Goal: Transaction & Acquisition: Book appointment/travel/reservation

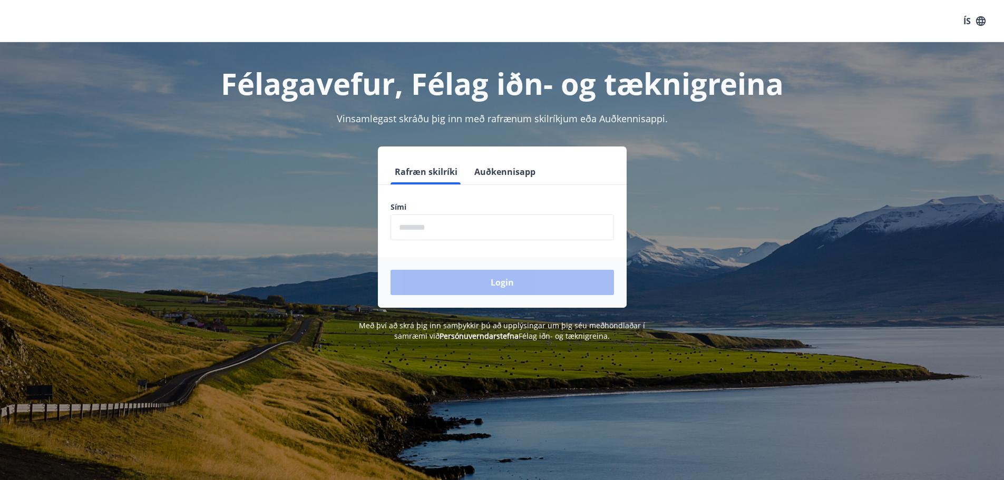
click at [412, 230] on input "phone" at bounding box center [503, 228] width 224 height 26
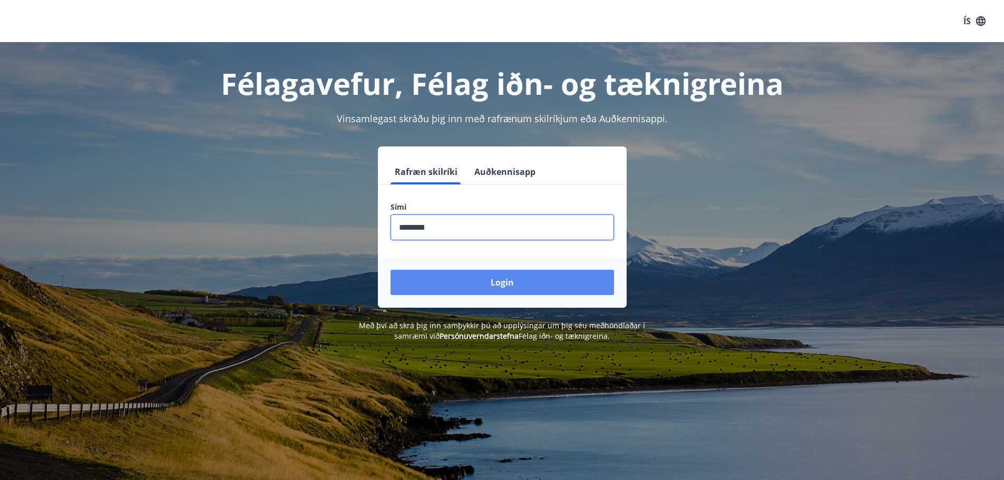
type input "********"
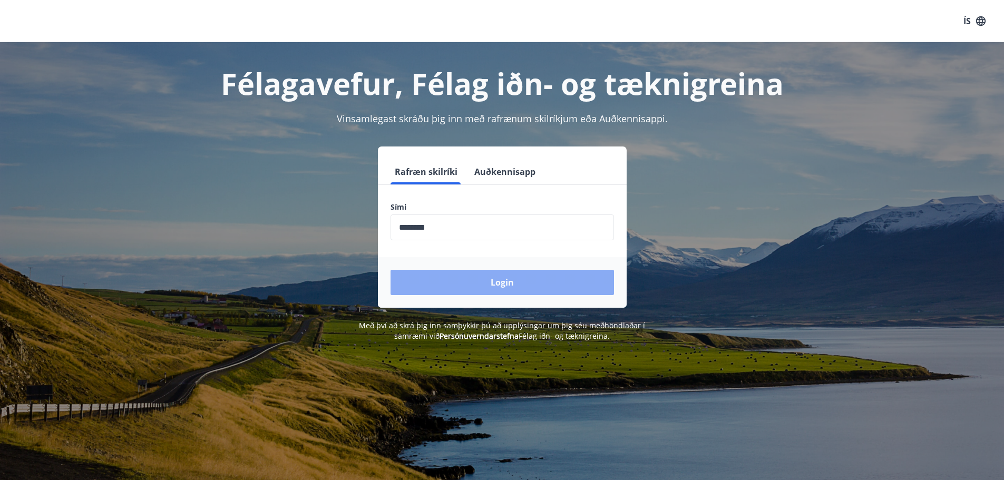
click at [501, 276] on button "Login" at bounding box center [503, 282] width 224 height 25
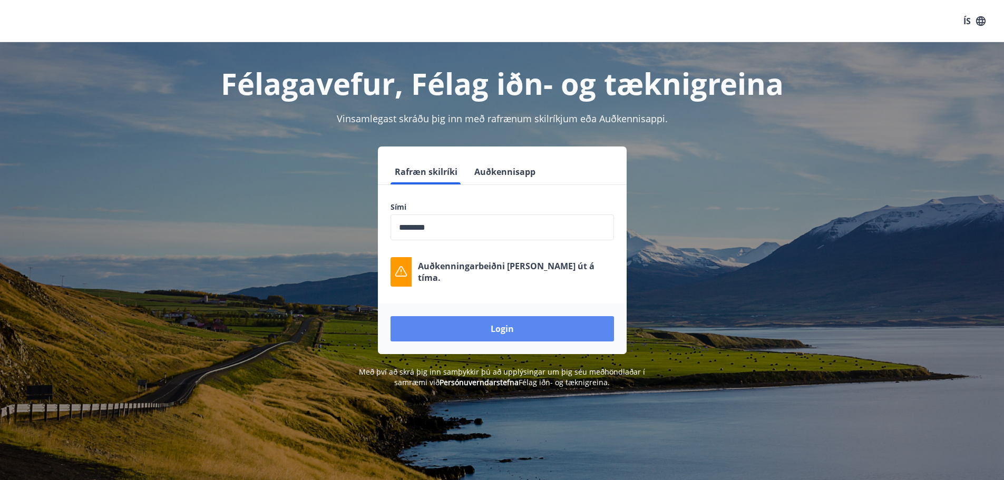
click at [506, 325] on button "Login" at bounding box center [503, 328] width 224 height 25
click at [497, 326] on button "Login" at bounding box center [503, 328] width 224 height 25
click at [521, 332] on button "Login" at bounding box center [503, 328] width 224 height 25
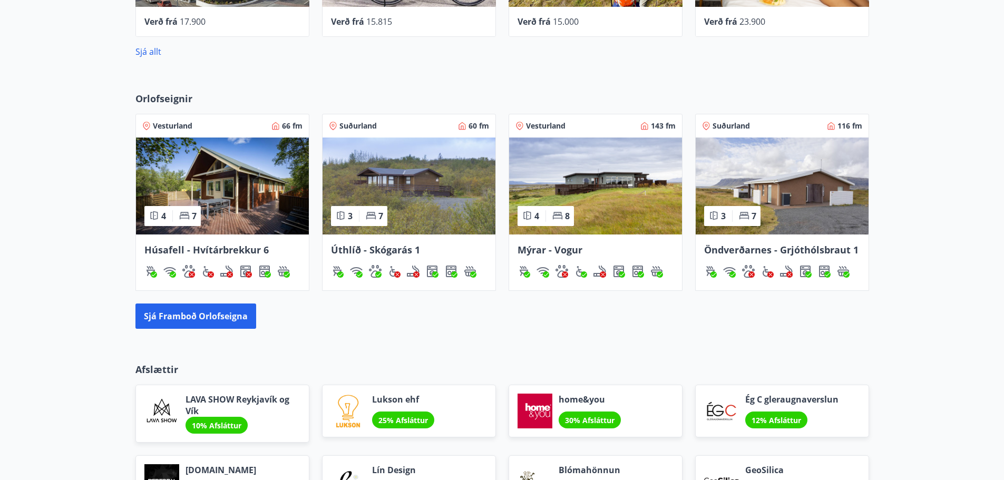
scroll to position [633, 0]
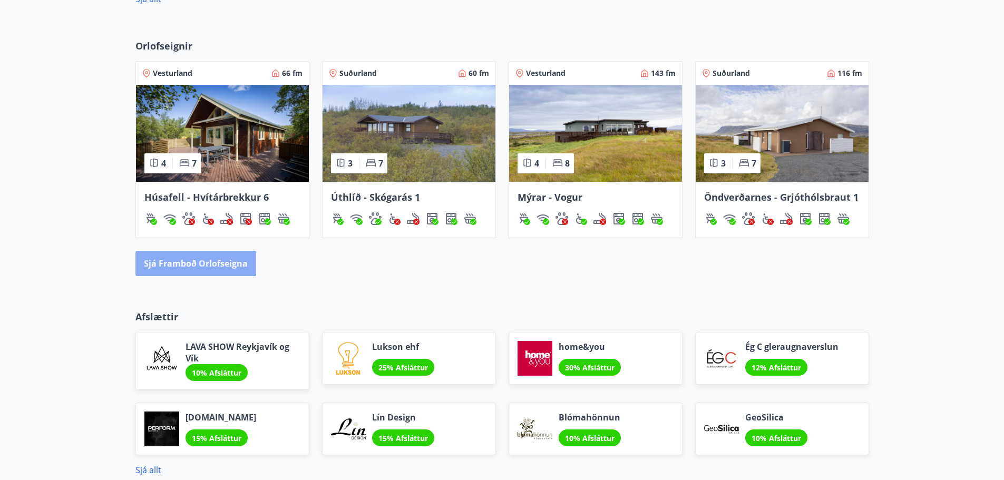
click at [188, 258] on button "Sjá framboð orlofseigna" at bounding box center [195, 263] width 121 height 25
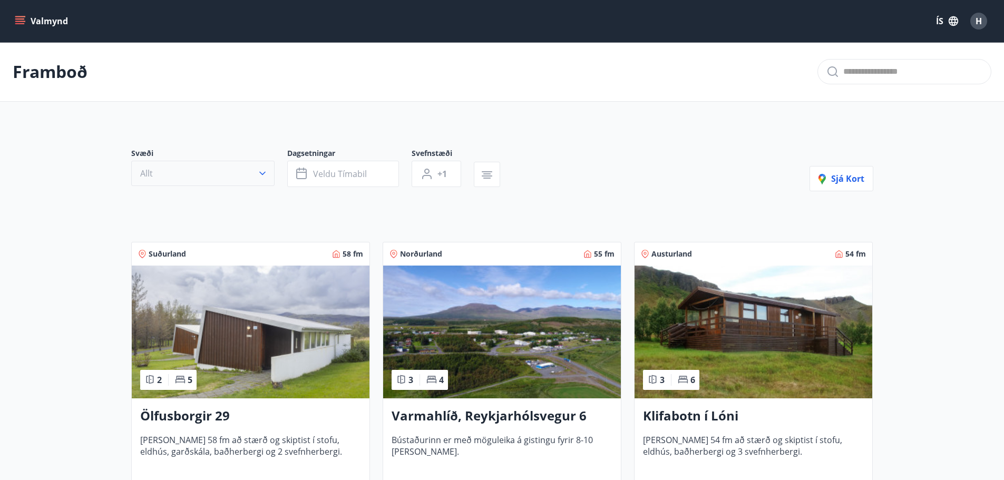
click at [260, 176] on icon "button" at bounding box center [262, 173] width 11 height 11
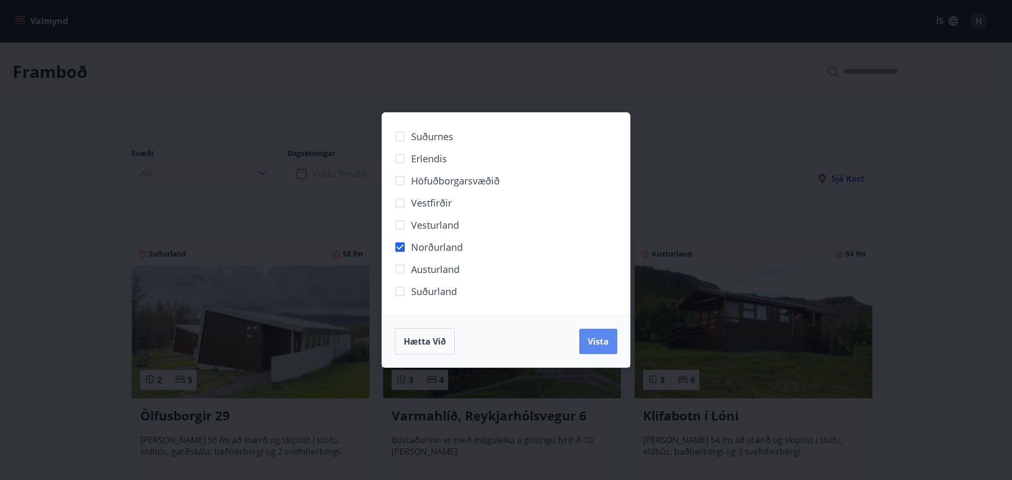
click at [593, 342] on span "Vista" at bounding box center [598, 342] width 21 height 12
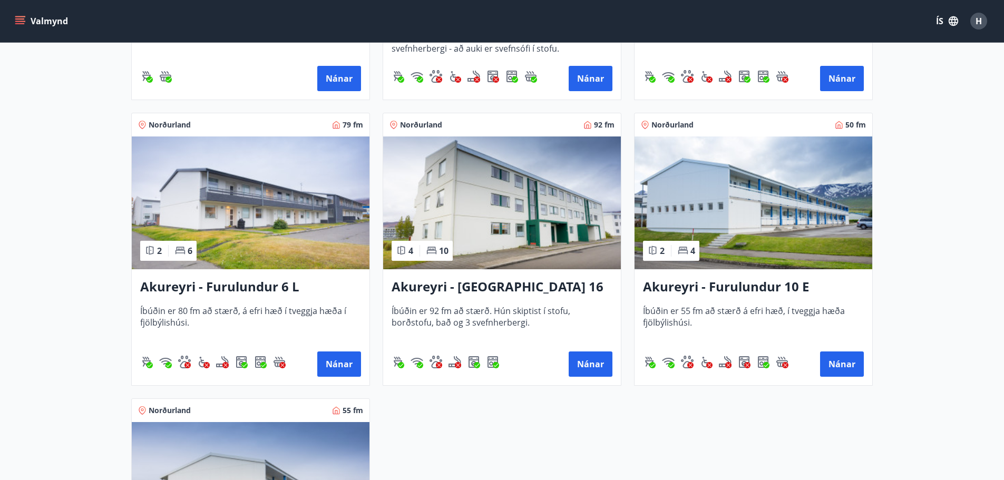
scroll to position [296, 0]
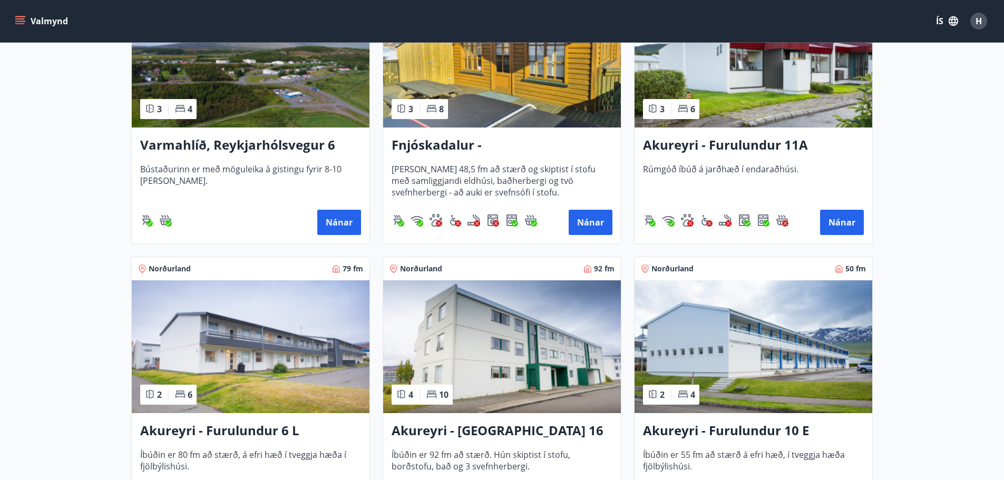
click at [716, 149] on h3 "Akureyri - Furulundur 11A" at bounding box center [753, 145] width 221 height 19
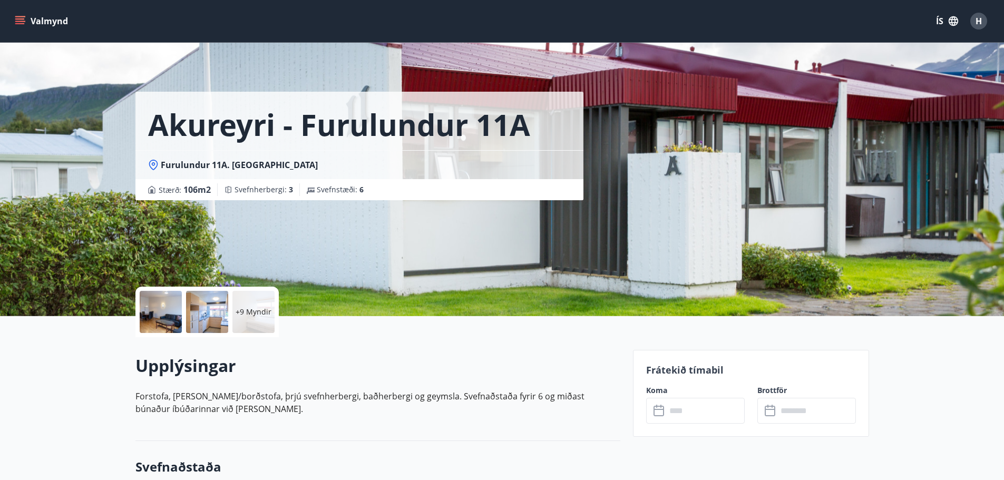
click at [675, 415] on input "text" at bounding box center [705, 411] width 79 height 26
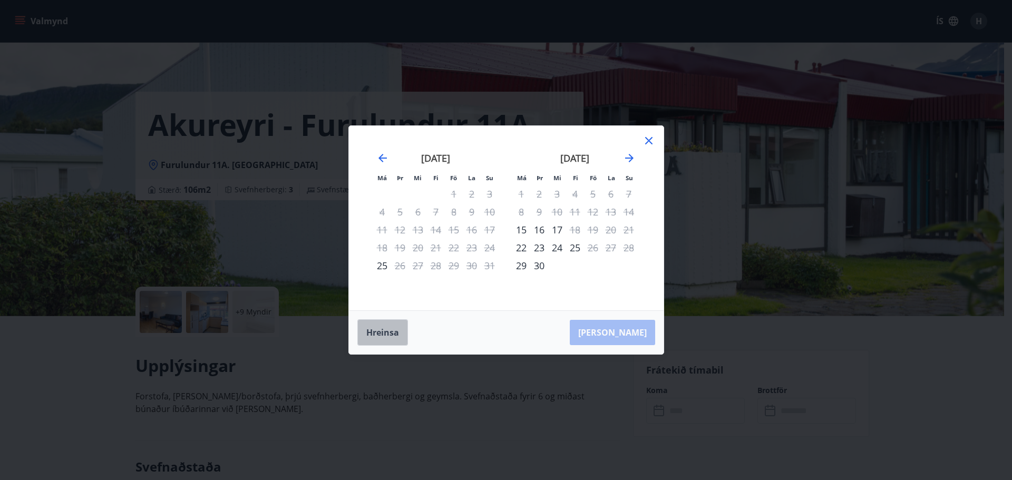
click at [371, 329] on button "Hreinsa" at bounding box center [382, 332] width 51 height 26
click at [648, 138] on icon at bounding box center [649, 140] width 13 height 13
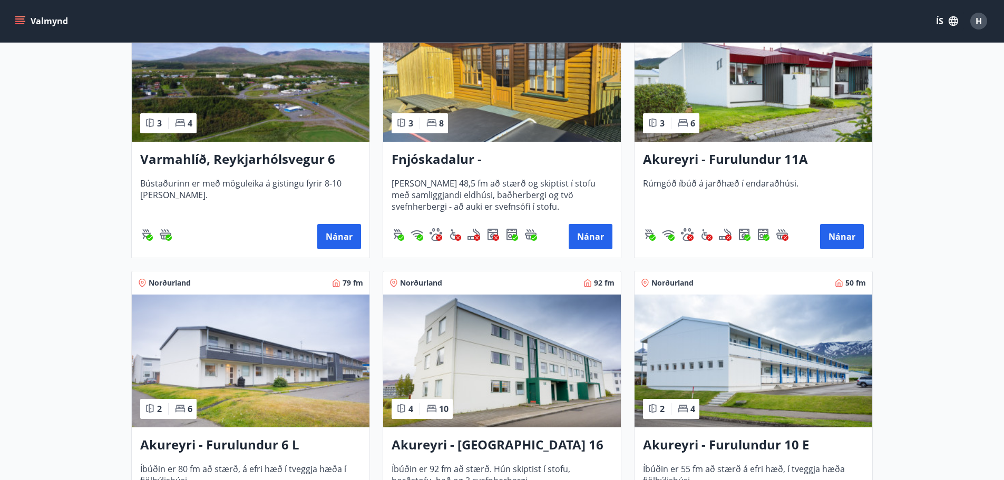
scroll to position [264, 0]
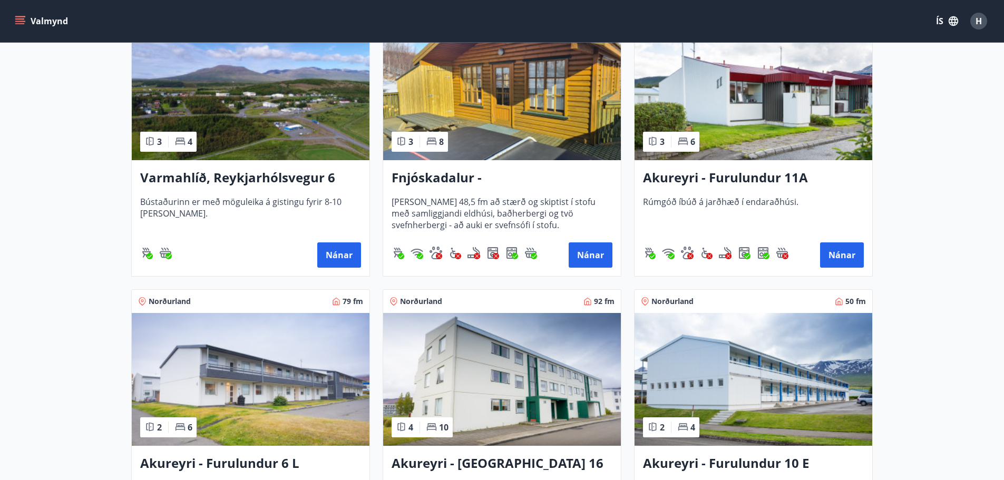
click at [460, 459] on h3 "Akureyri - [GEOGRAPHIC_DATA] 16 E" at bounding box center [502, 463] width 221 height 19
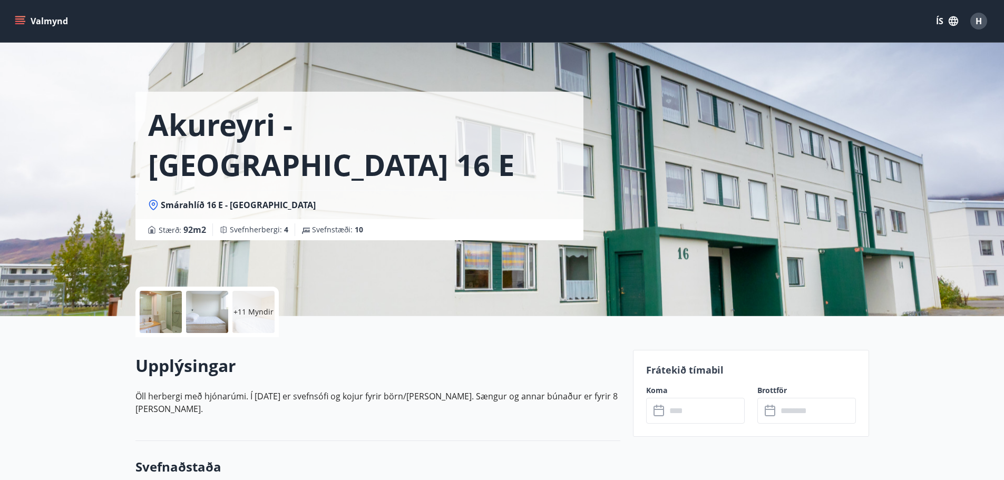
click at [149, 310] on div at bounding box center [161, 312] width 42 height 42
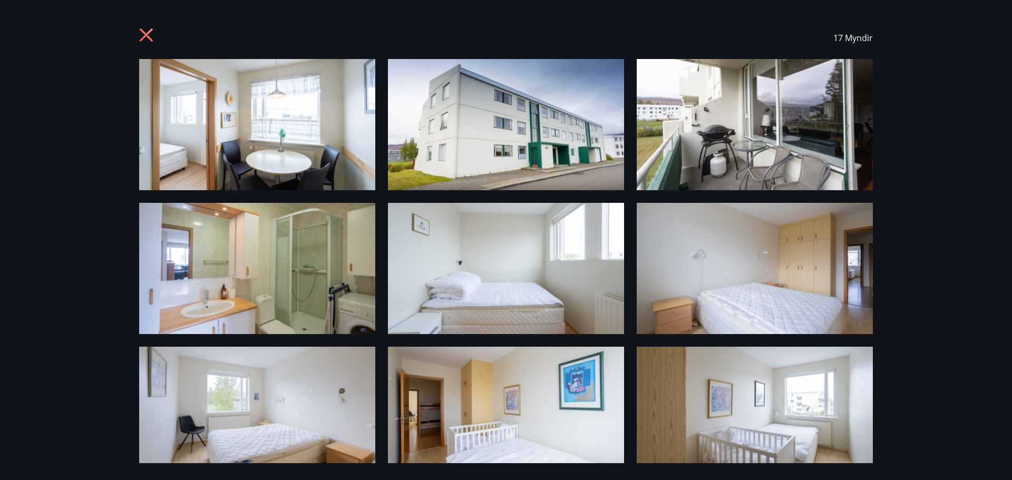
click at [146, 29] on icon at bounding box center [147, 36] width 17 height 17
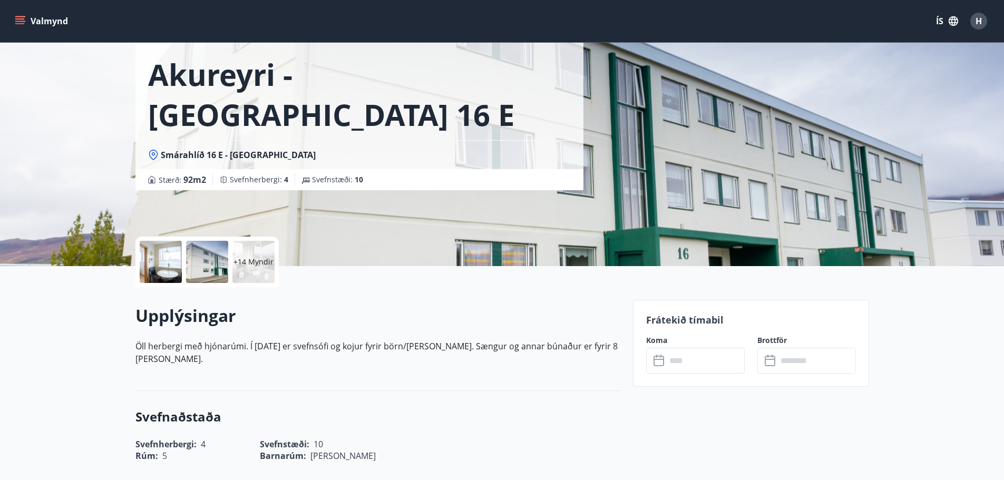
scroll to position [53, 0]
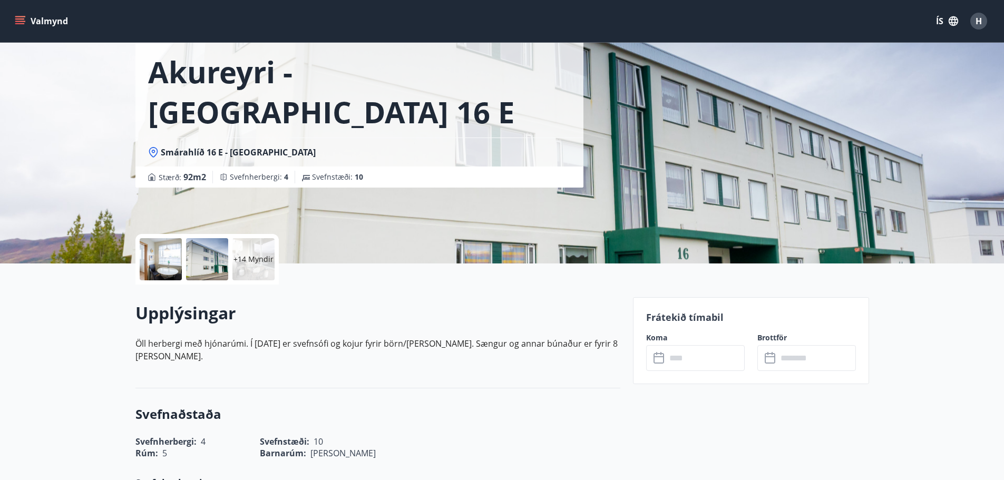
click at [702, 356] on input "text" at bounding box center [705, 358] width 79 height 26
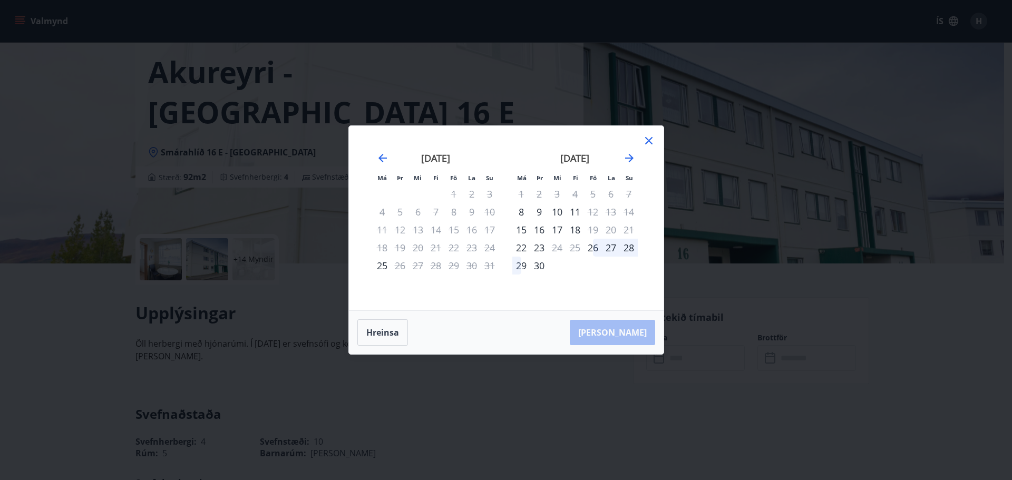
click at [652, 136] on icon at bounding box center [649, 140] width 13 height 13
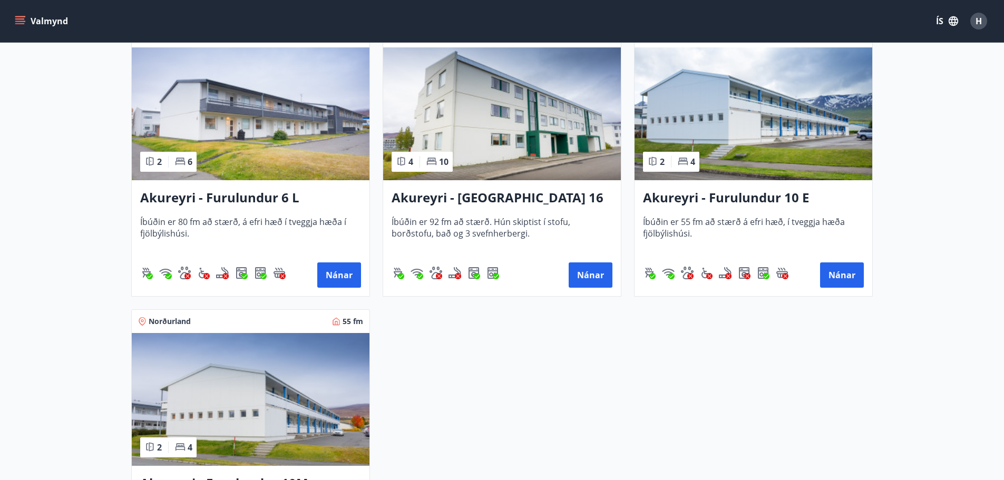
scroll to position [527, 0]
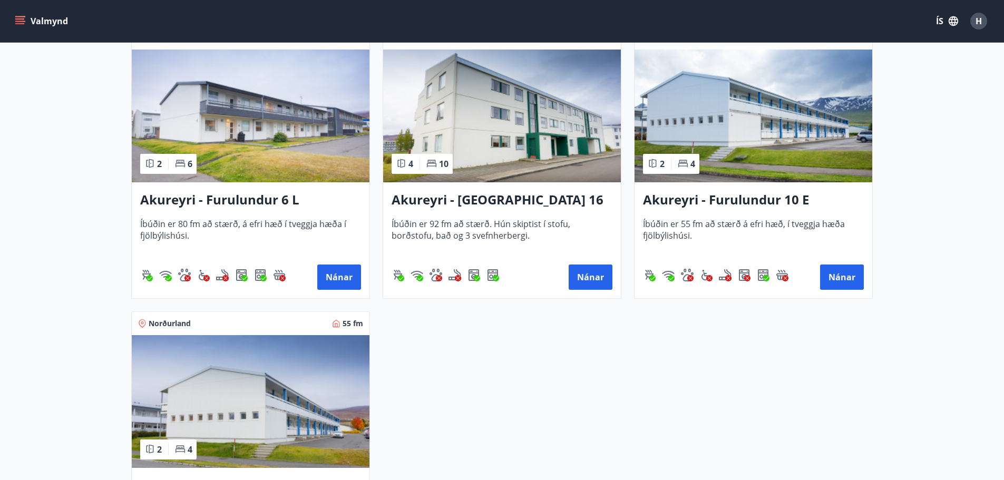
click at [201, 207] on h3 "Akureyri - Furulundur 6 L" at bounding box center [250, 200] width 221 height 19
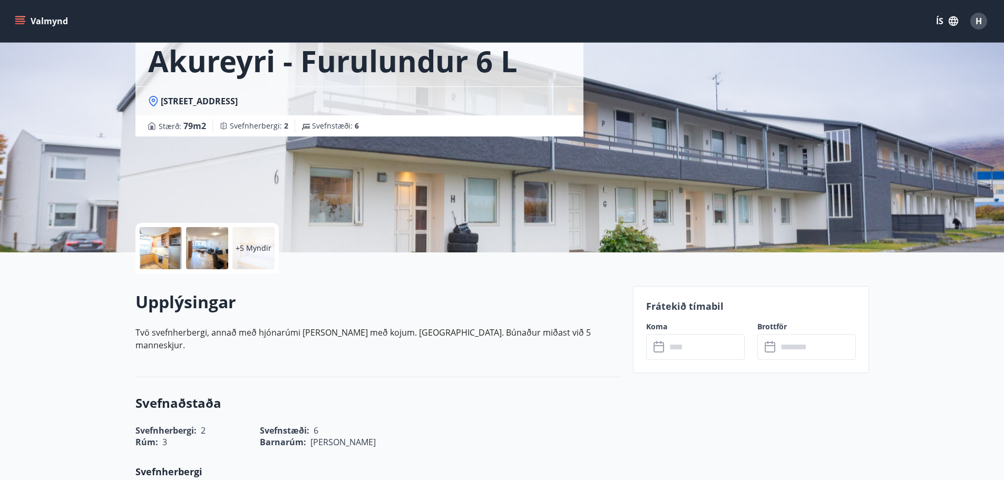
scroll to position [53, 0]
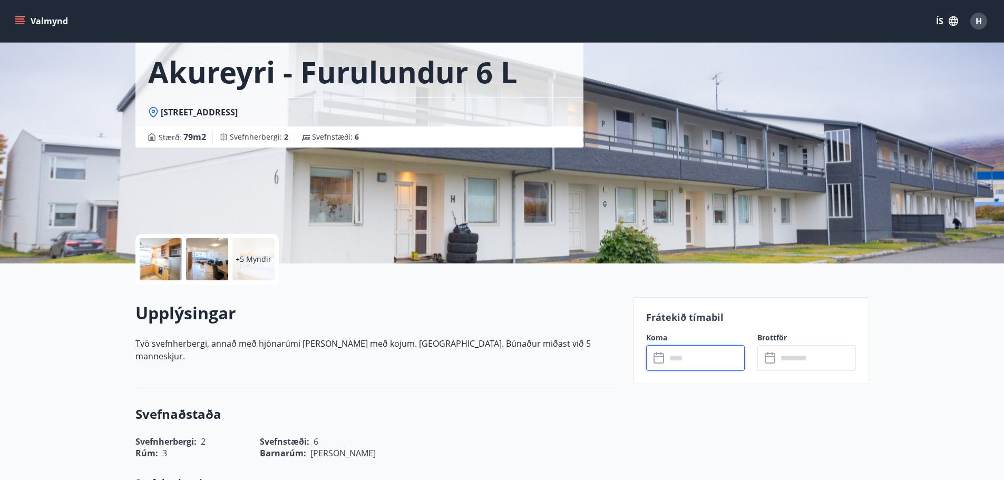
click at [681, 349] on input "text" at bounding box center [705, 358] width 79 height 26
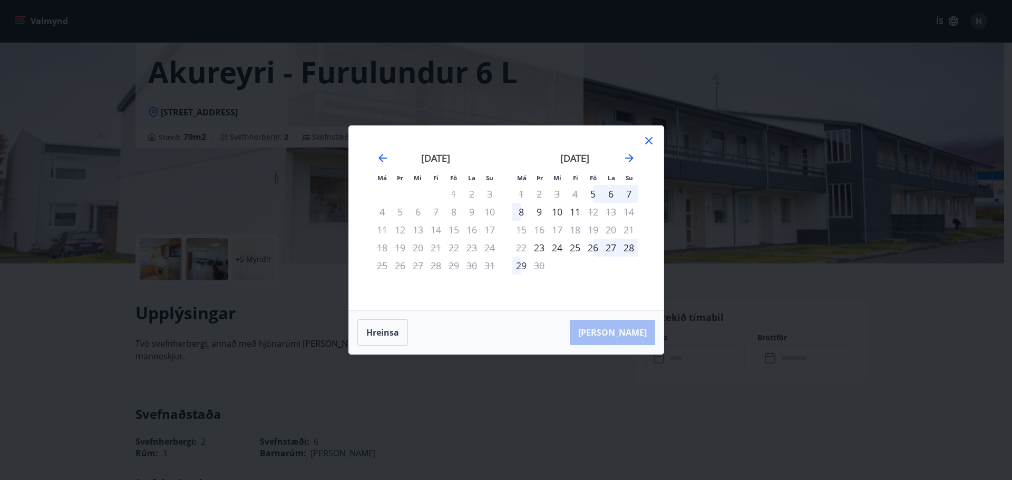
click at [646, 138] on icon at bounding box center [649, 140] width 13 height 13
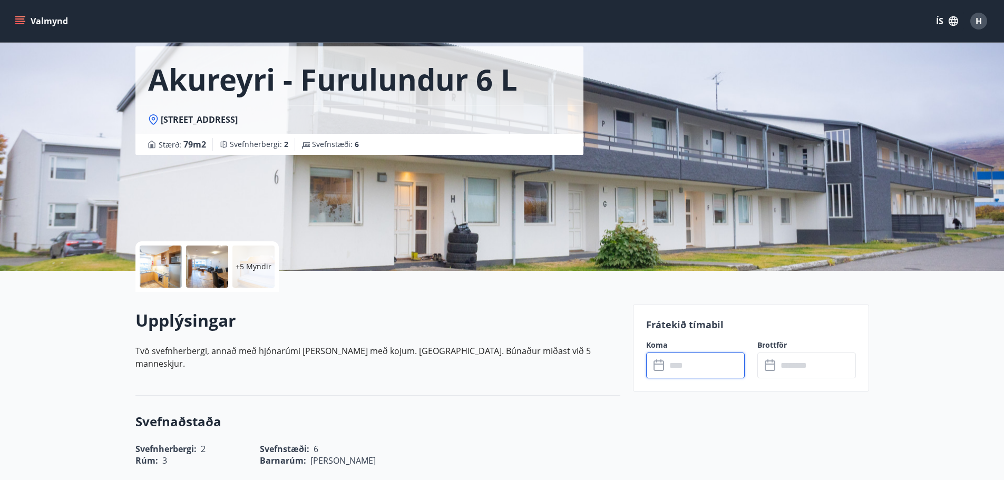
scroll to position [0, 0]
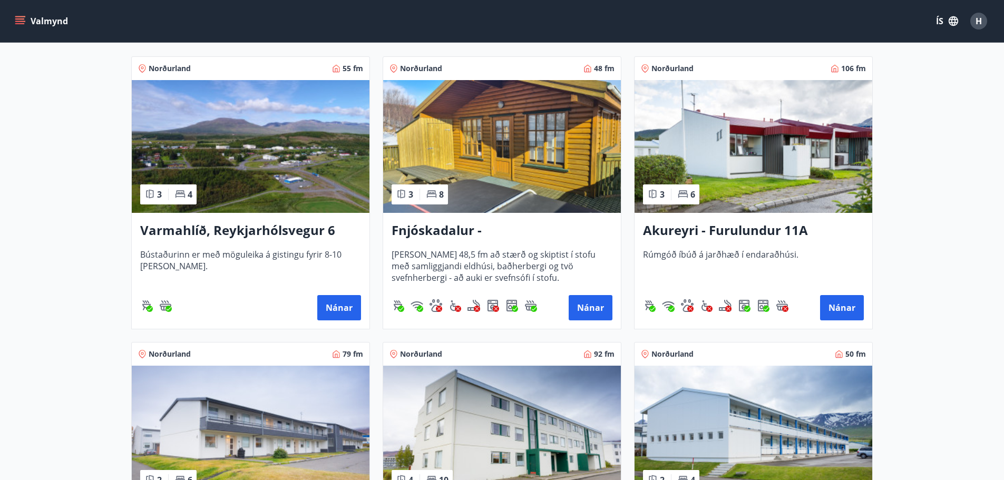
scroll to position [422, 0]
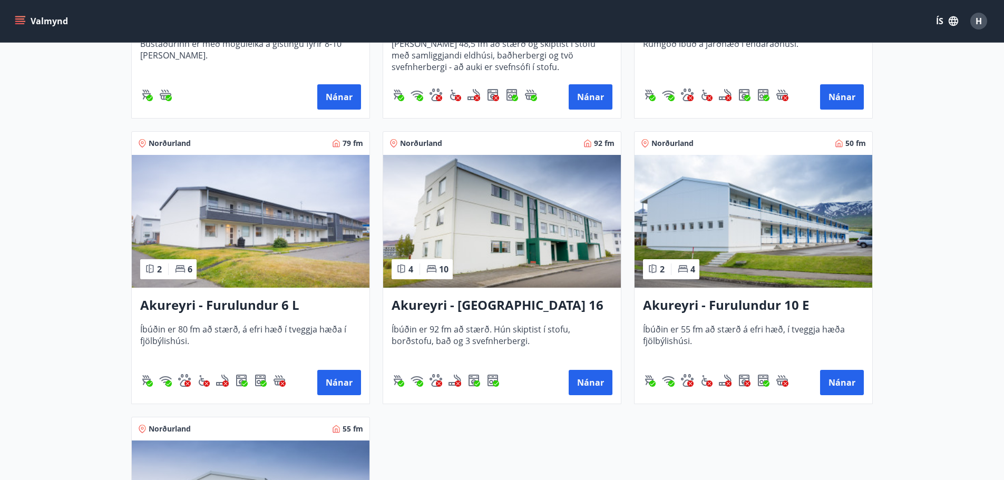
click at [743, 246] on img at bounding box center [754, 221] width 238 height 133
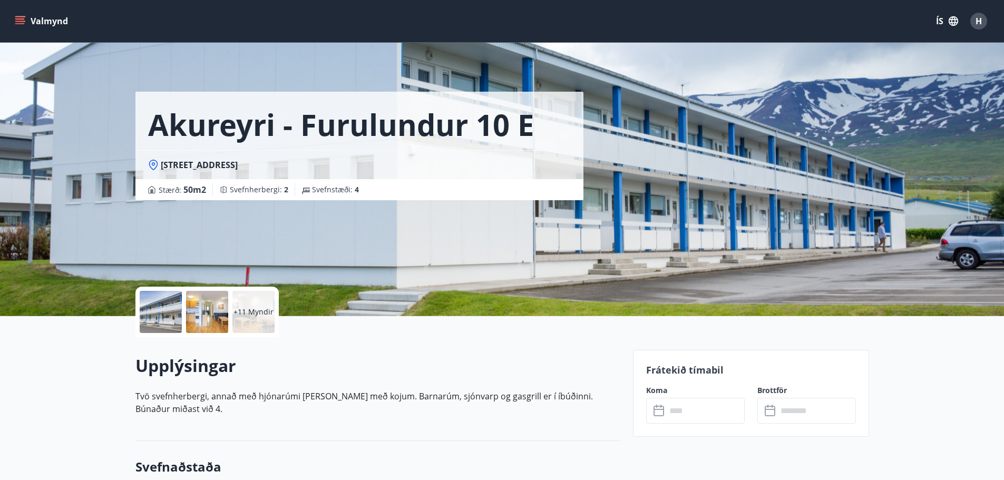
click at [667, 412] on input "text" at bounding box center [705, 411] width 79 height 26
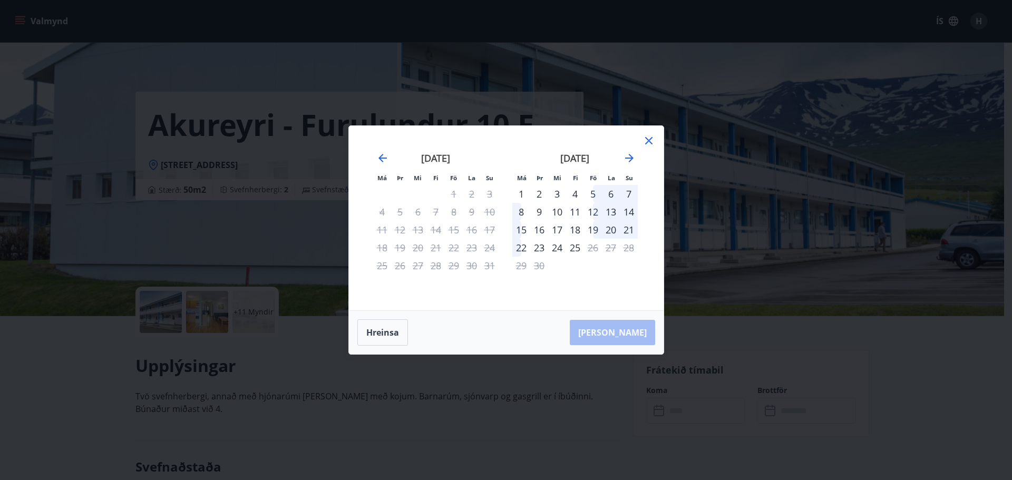
click at [648, 137] on icon at bounding box center [649, 140] width 13 height 13
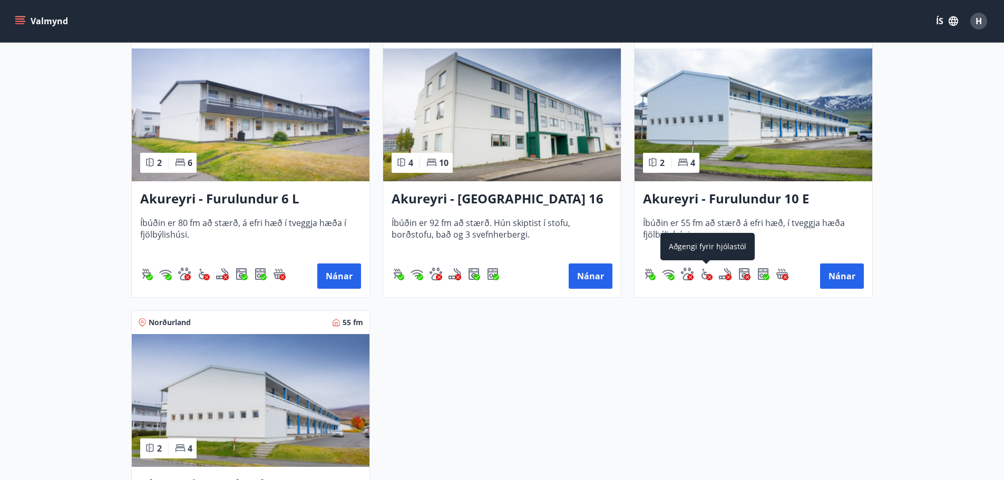
scroll to position [633, 0]
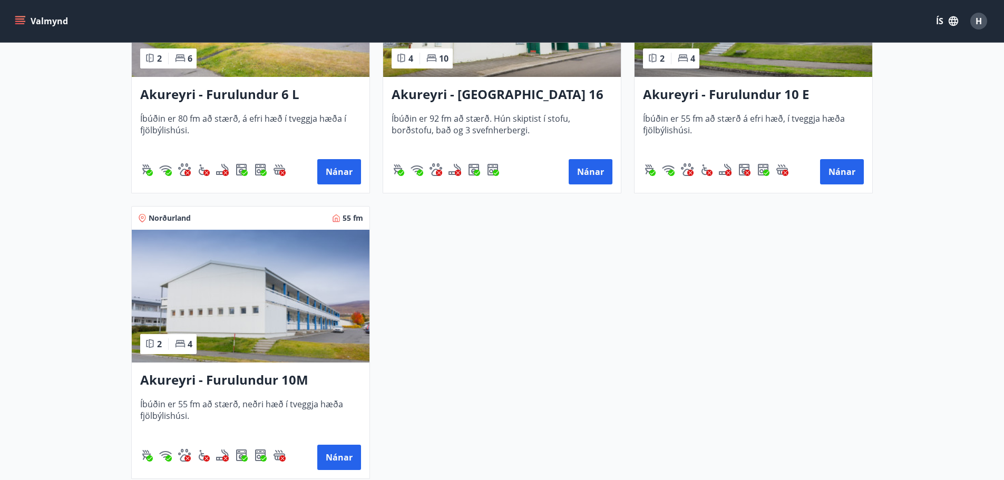
click at [205, 380] on h3 "Akureyri - Furulundur 10M" at bounding box center [250, 380] width 221 height 19
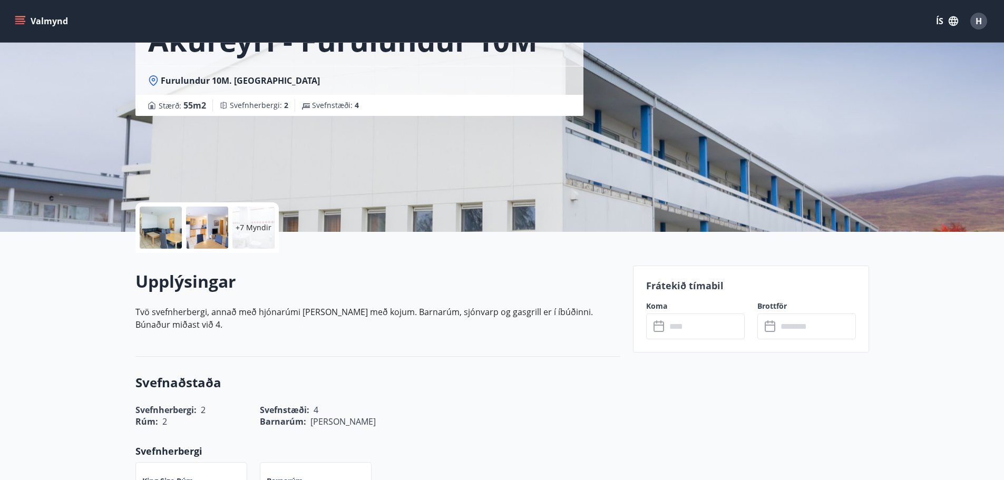
scroll to position [105, 0]
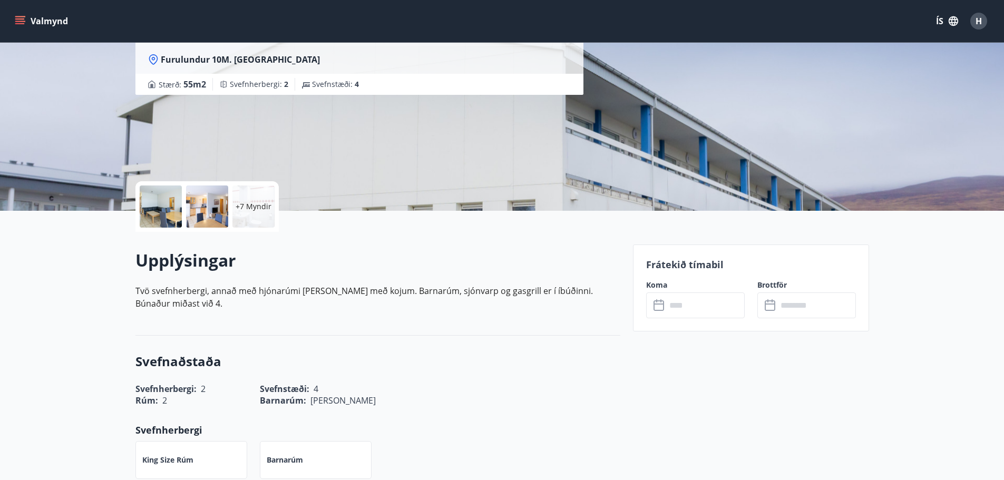
click at [671, 307] on input "text" at bounding box center [705, 306] width 79 height 26
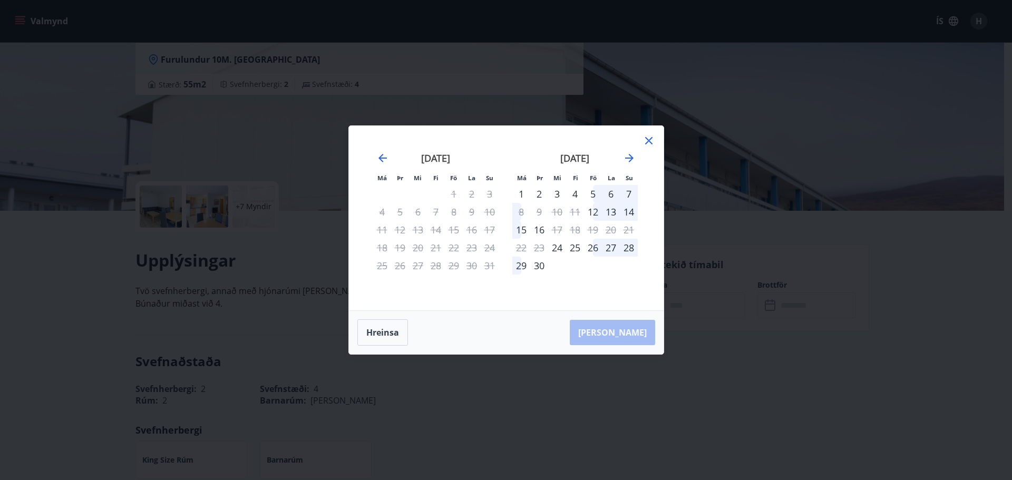
click at [539, 192] on div "2" at bounding box center [539, 194] width 18 height 18
click at [578, 194] on div "4" at bounding box center [575, 194] width 18 height 18
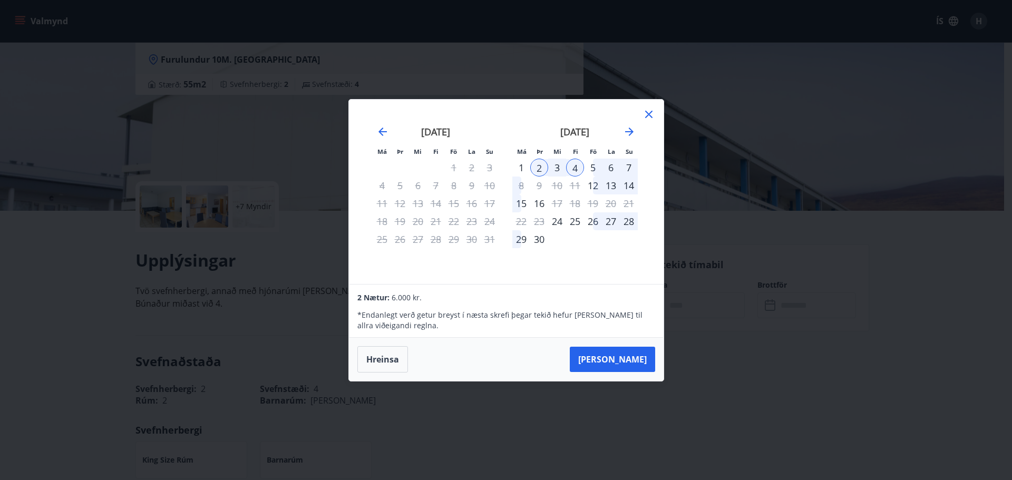
click at [356, 357] on div "[PERSON_NAME]" at bounding box center [506, 359] width 315 height 43
click at [396, 355] on button "Hreinsa" at bounding box center [382, 359] width 51 height 26
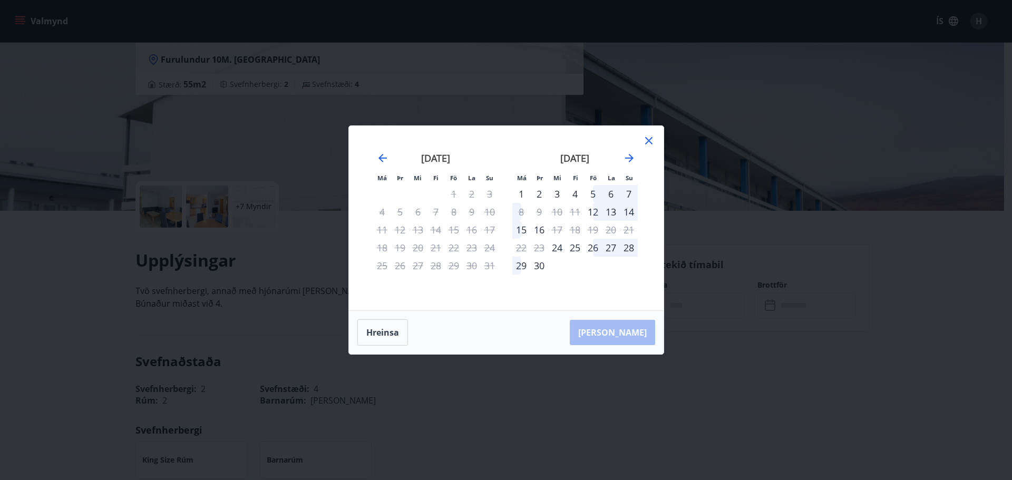
click at [652, 138] on icon at bounding box center [648, 140] width 7 height 7
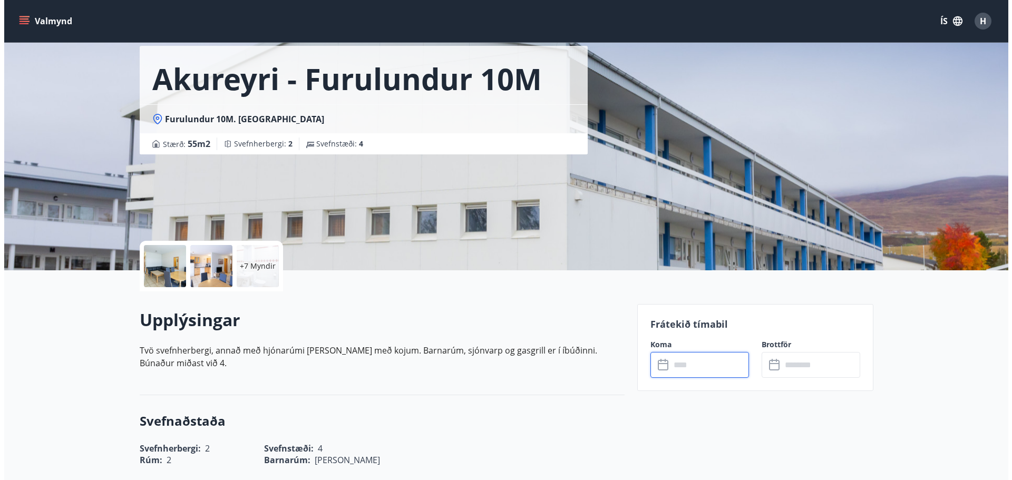
scroll to position [0, 0]
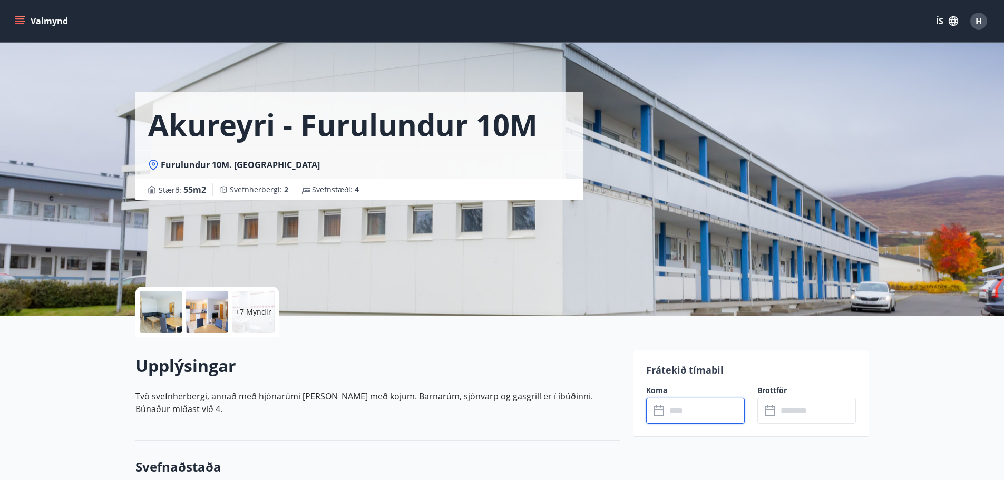
click at [166, 308] on div at bounding box center [161, 312] width 42 height 42
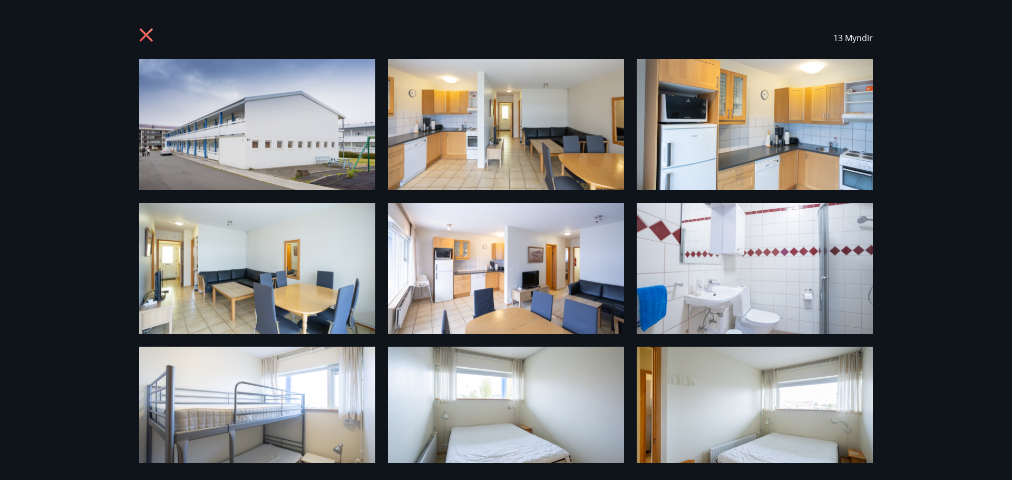
click at [147, 33] on icon at bounding box center [147, 36] width 17 height 17
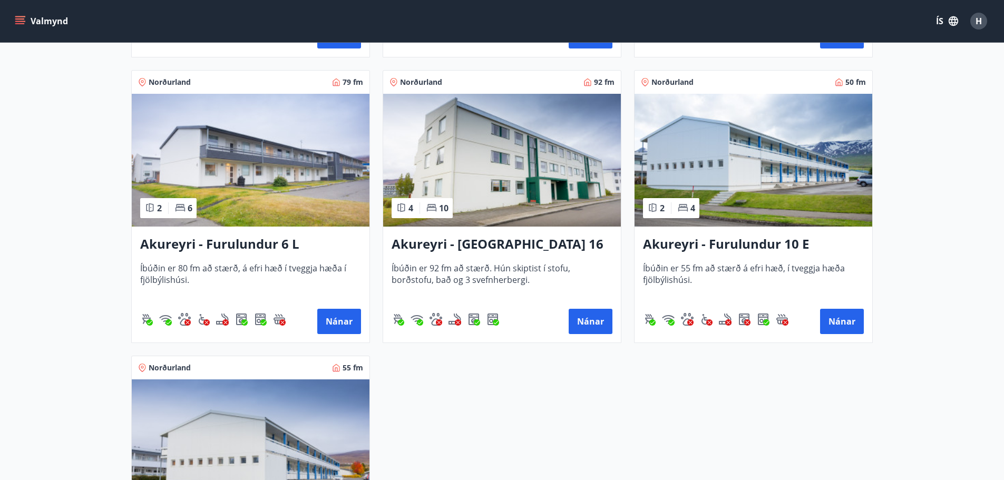
scroll to position [422, 0]
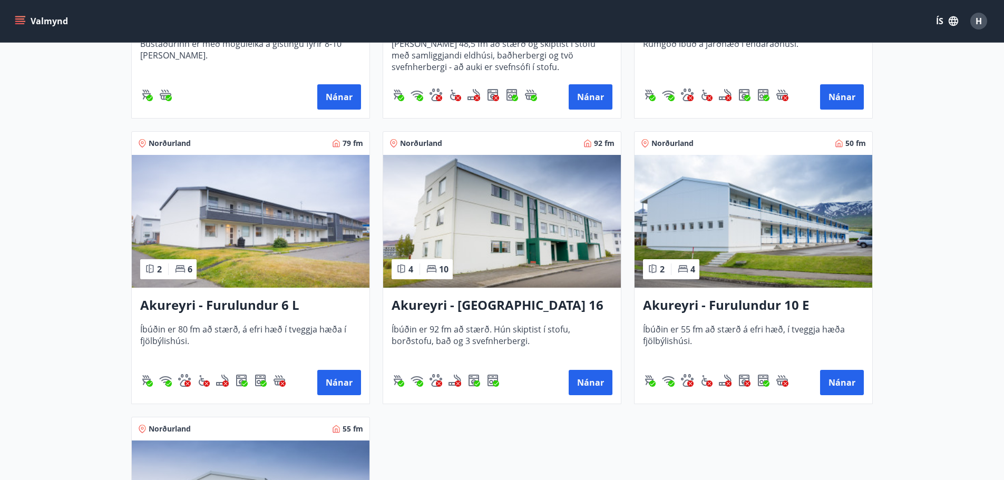
click at [745, 302] on h3 "Akureyri - Furulundur 10 E" at bounding box center [753, 305] width 221 height 19
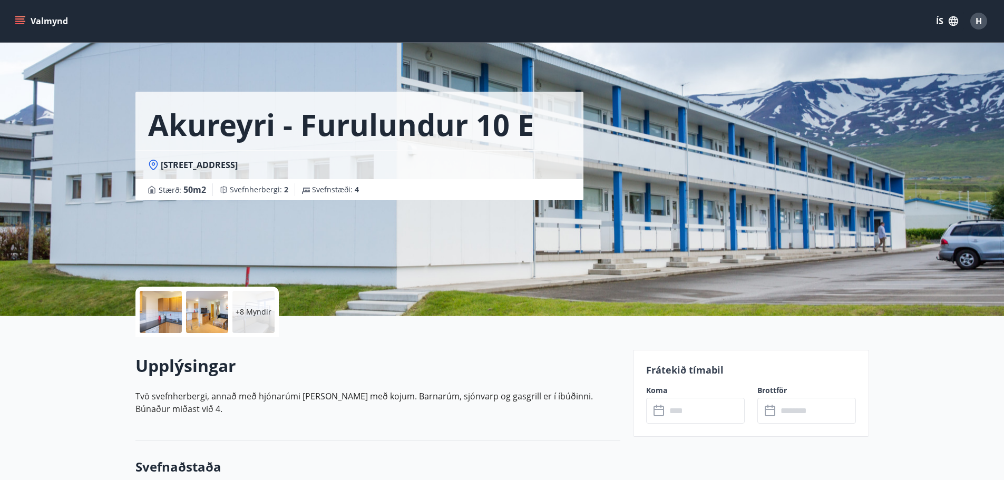
click at [155, 319] on div at bounding box center [161, 312] width 42 height 42
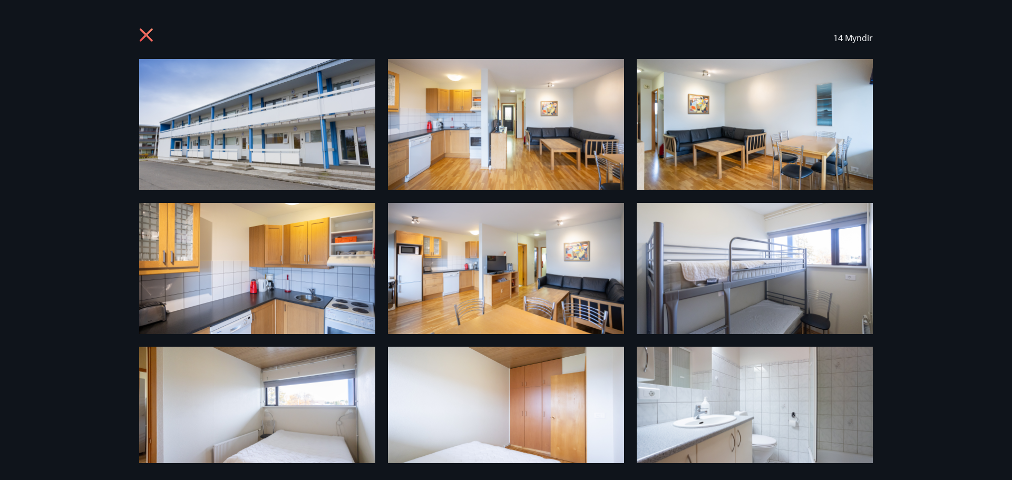
click at [148, 32] on icon at bounding box center [147, 36] width 17 height 17
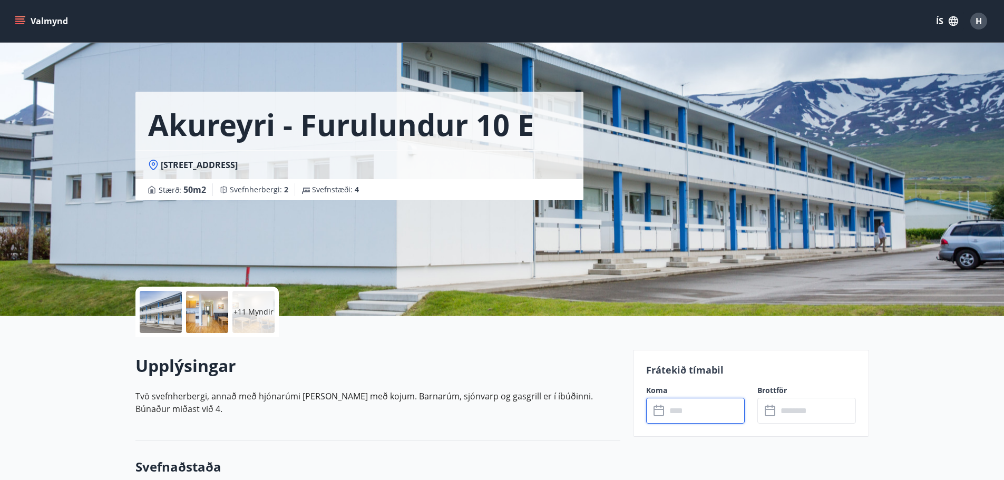
click at [687, 411] on input "text" at bounding box center [705, 411] width 79 height 26
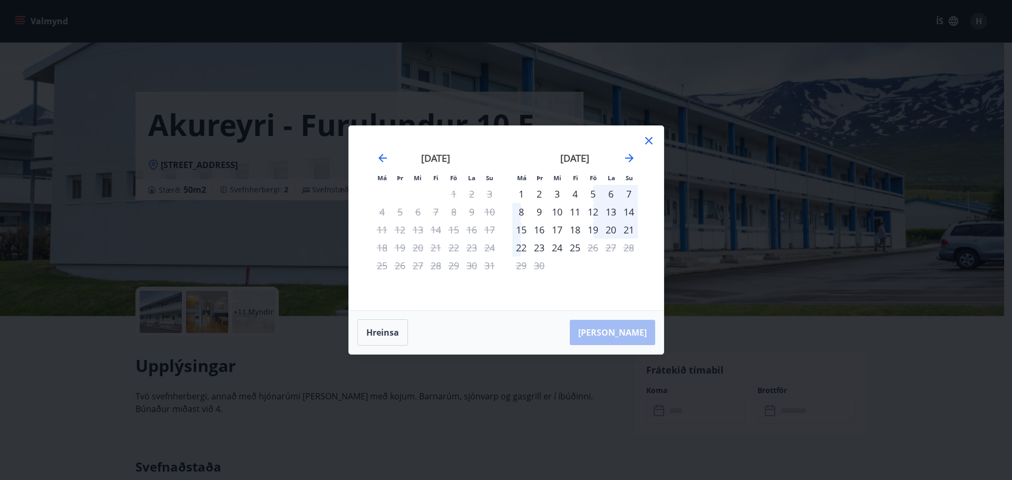
click at [539, 193] on div "2" at bounding box center [539, 194] width 18 height 18
click at [576, 190] on div "4" at bounding box center [575, 194] width 18 height 18
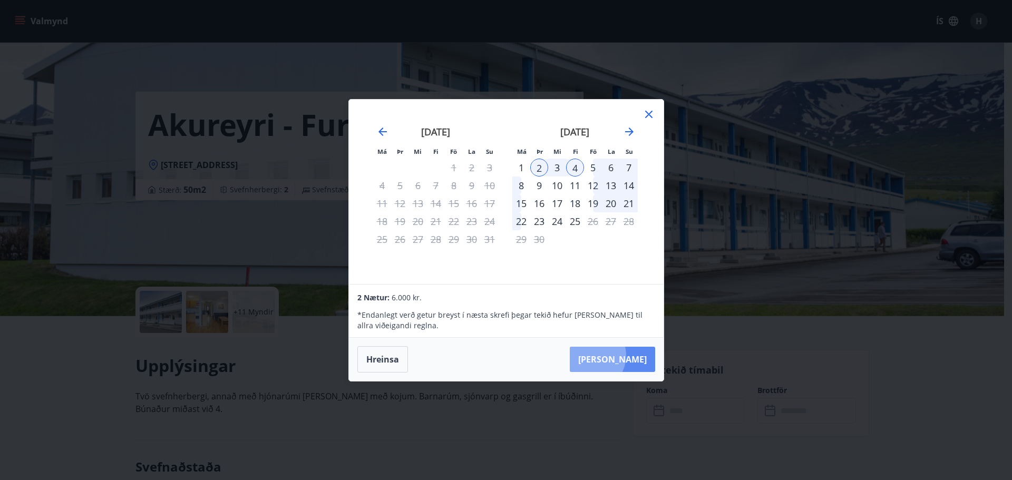
click at [623, 355] on button "[PERSON_NAME]" at bounding box center [612, 359] width 85 height 25
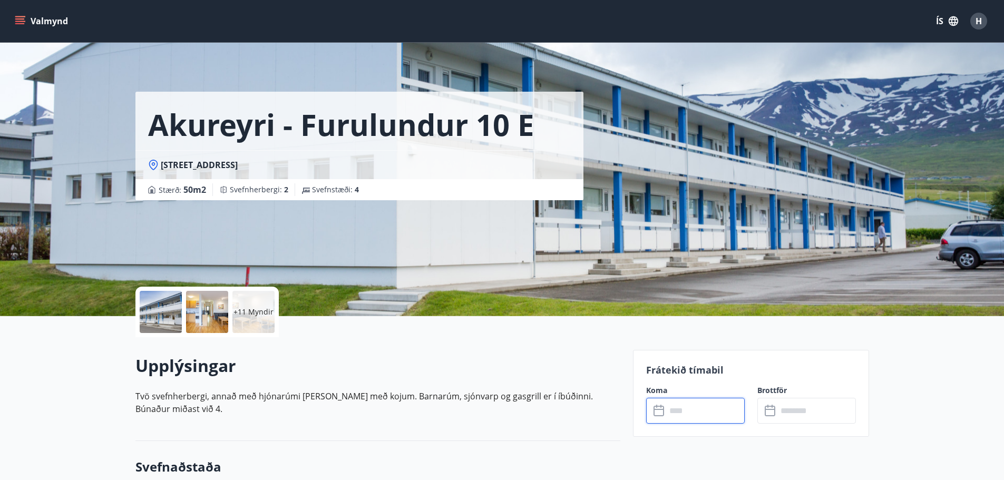
type input "******"
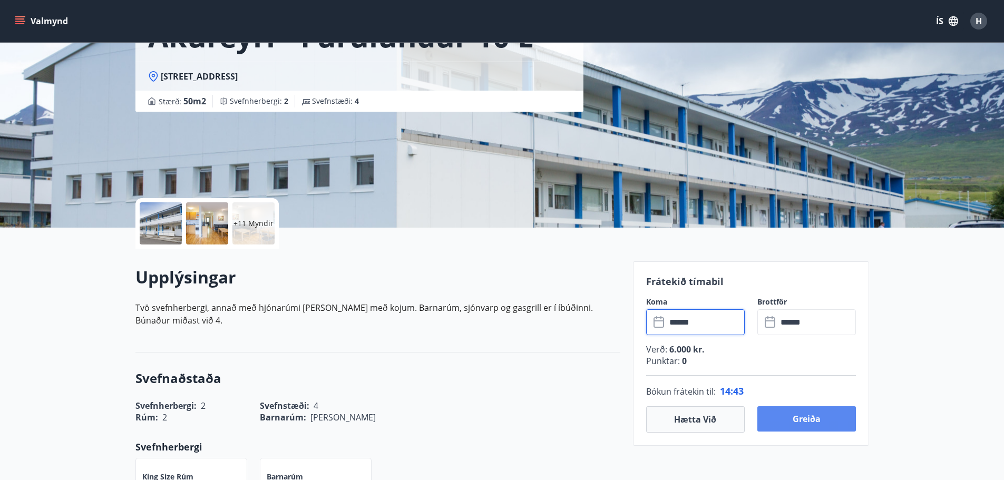
scroll to position [105, 0]
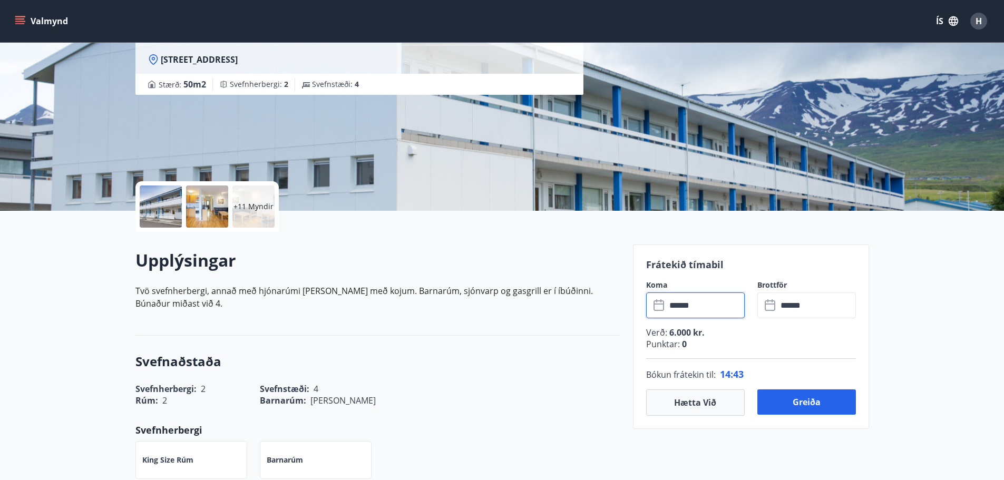
click at [790, 304] on input "******" at bounding box center [817, 306] width 79 height 26
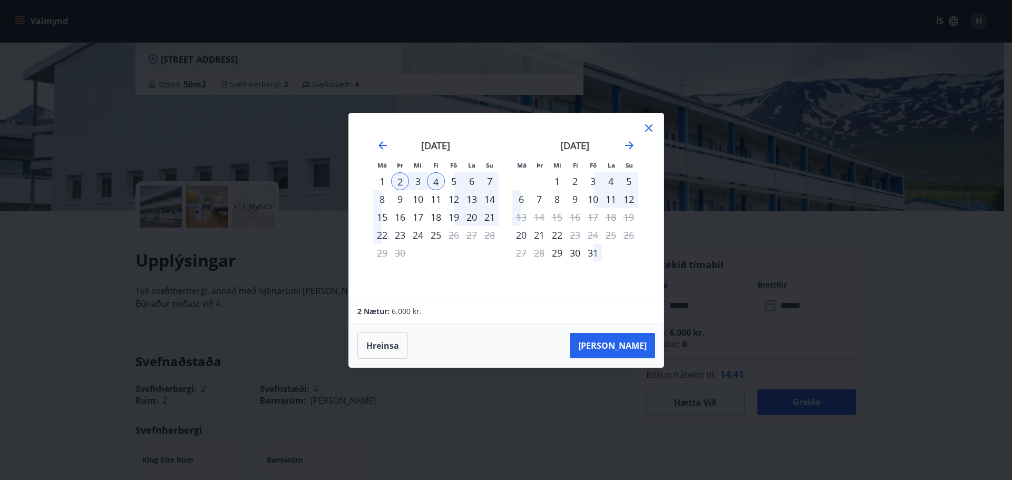
click at [453, 182] on div "5" at bounding box center [454, 181] width 18 height 18
click at [619, 343] on button "[PERSON_NAME]" at bounding box center [612, 345] width 85 height 25
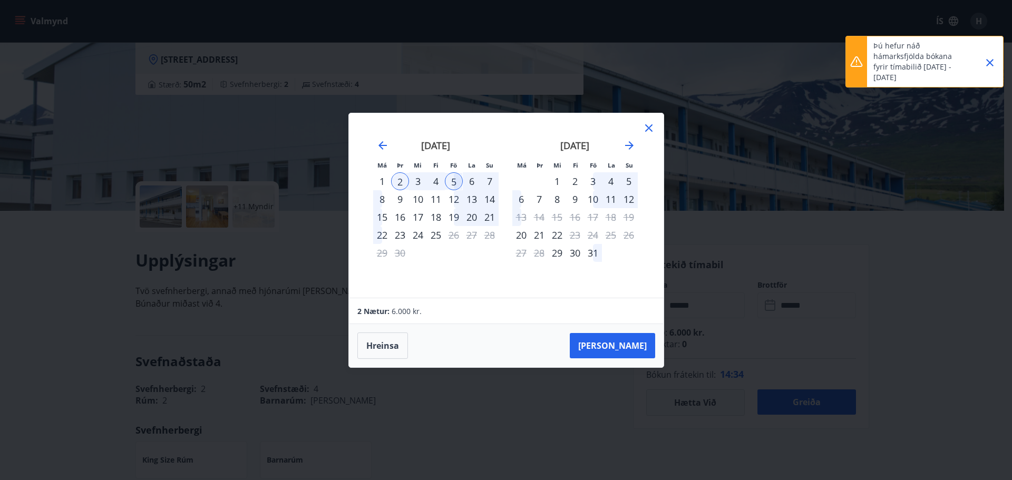
click at [988, 60] on icon "Close" at bounding box center [990, 62] width 13 height 13
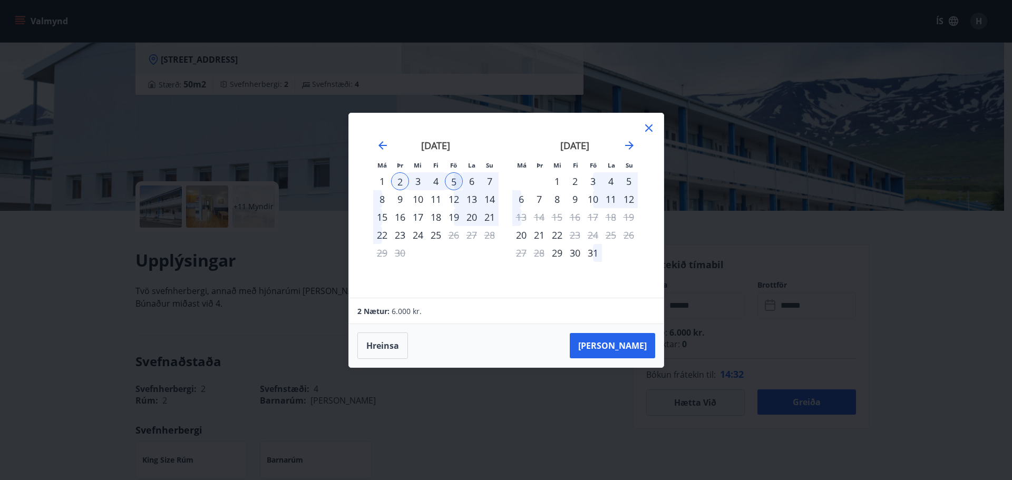
click at [643, 127] on icon at bounding box center [649, 128] width 13 height 13
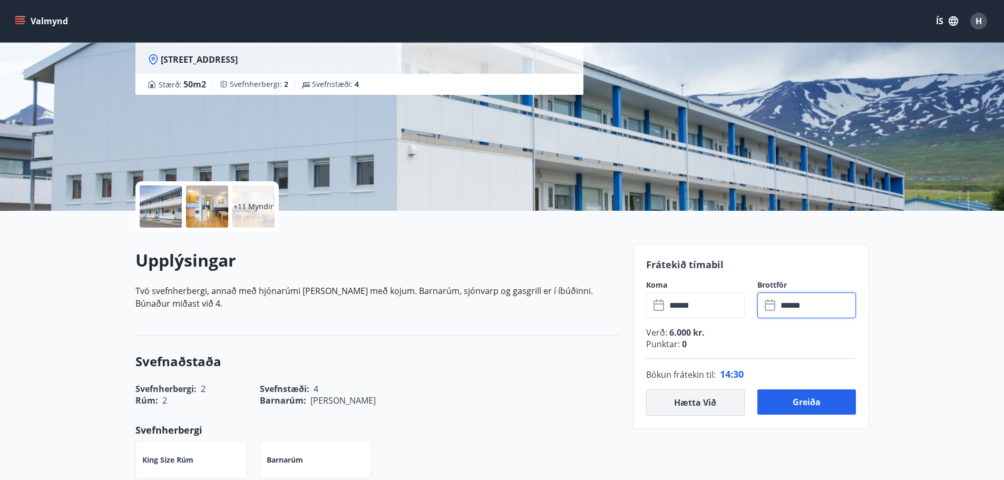
click at [689, 402] on button "Hætta við" at bounding box center [695, 403] width 99 height 26
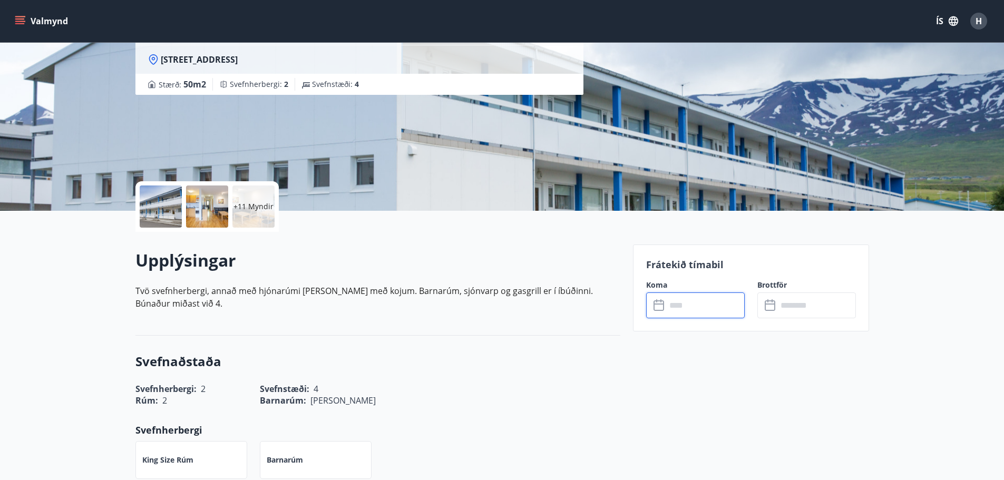
click at [671, 303] on input "text" at bounding box center [705, 306] width 79 height 26
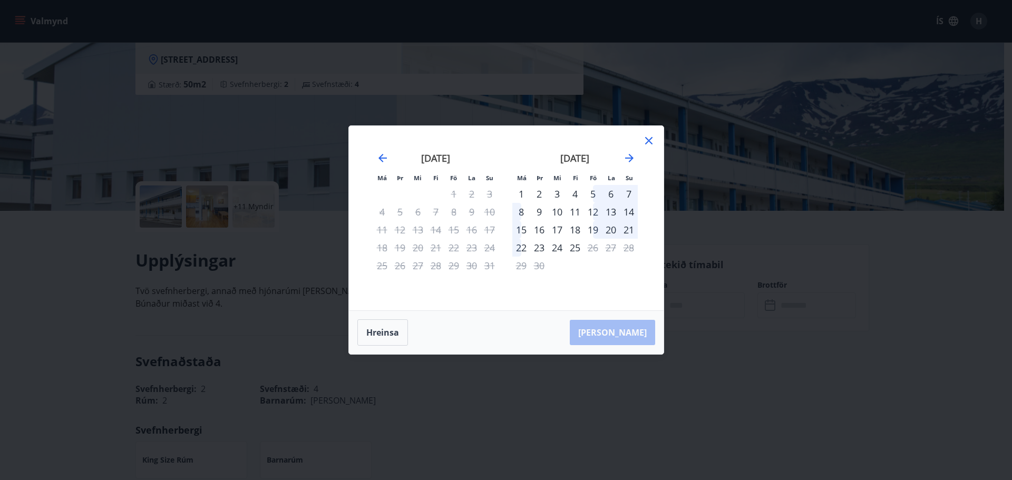
click at [539, 194] on div "2" at bounding box center [539, 194] width 18 height 18
click at [590, 191] on div "5" at bounding box center [593, 194] width 18 height 18
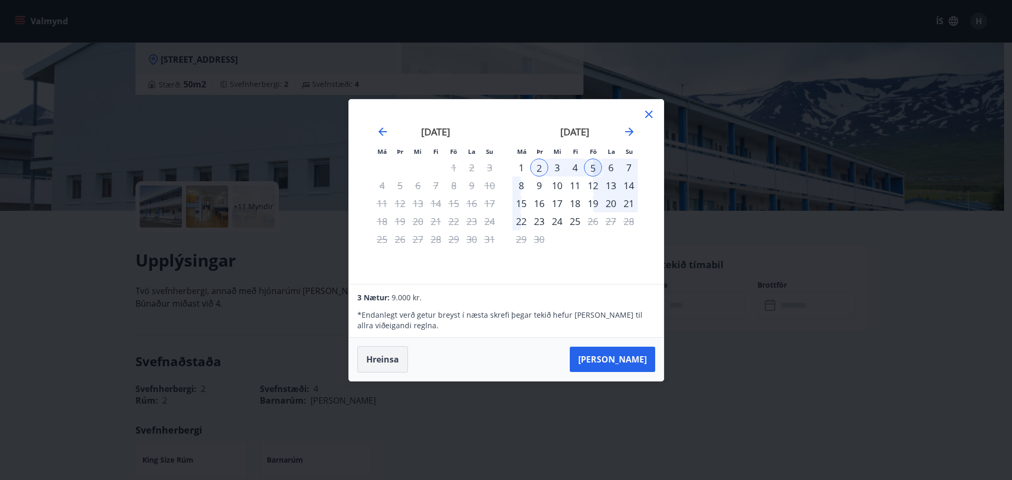
click at [383, 360] on button "Hreinsa" at bounding box center [382, 359] width 51 height 26
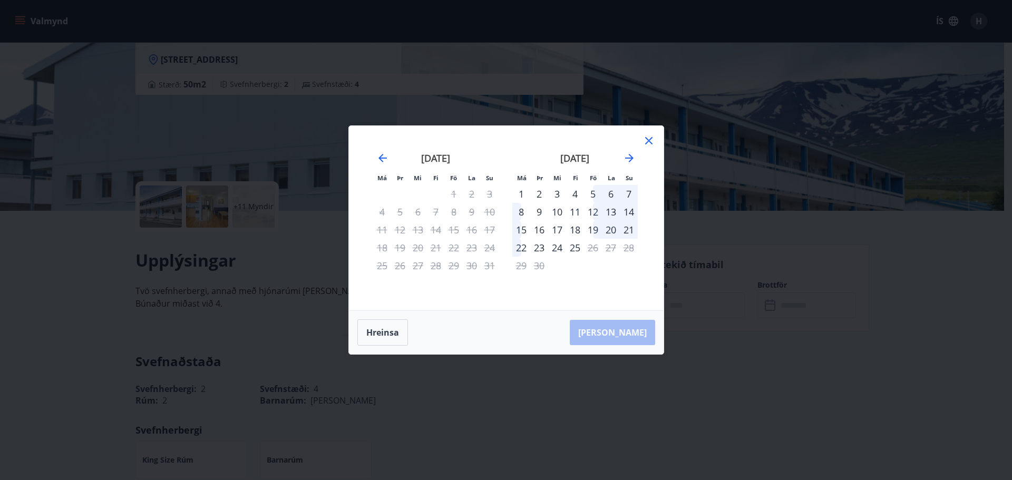
click at [537, 192] on div "2" at bounding box center [539, 194] width 18 height 18
click at [574, 192] on div "4" at bounding box center [575, 194] width 18 height 18
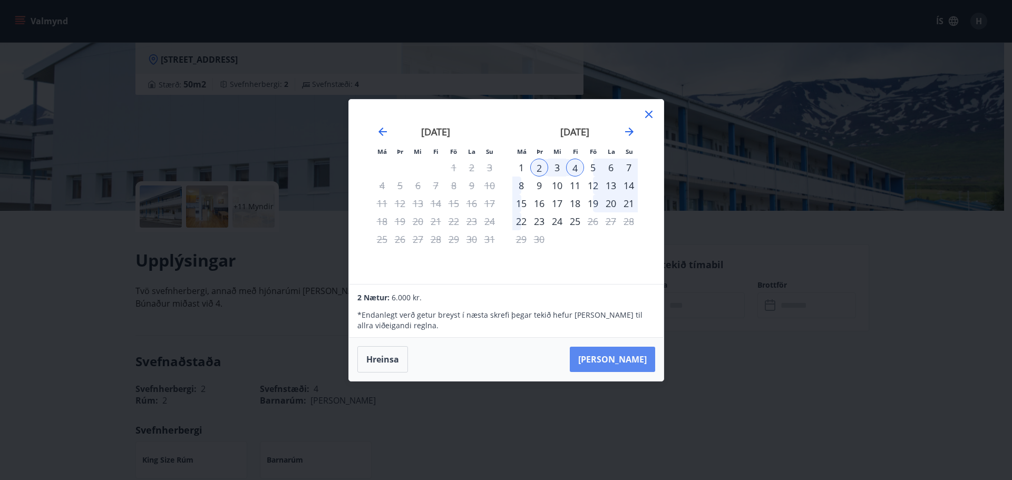
click at [629, 357] on button "[PERSON_NAME]" at bounding box center [612, 359] width 85 height 25
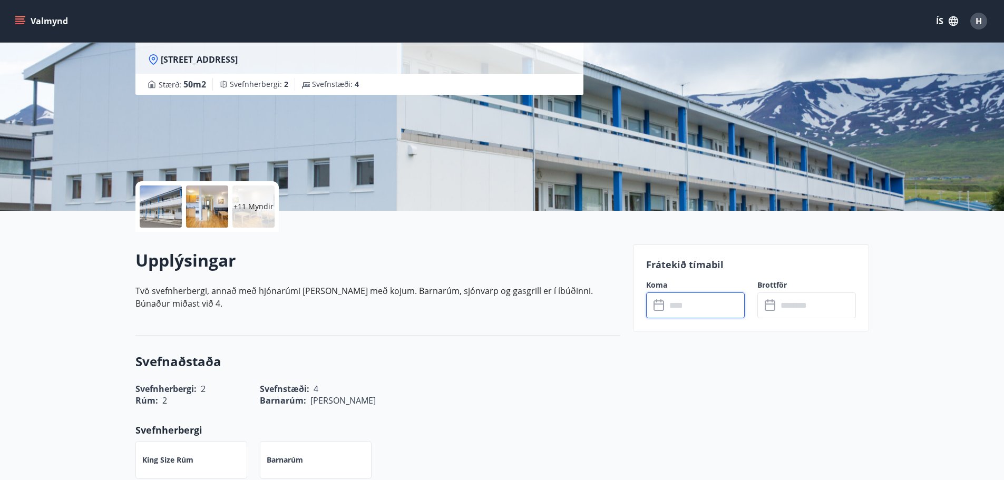
type input "******"
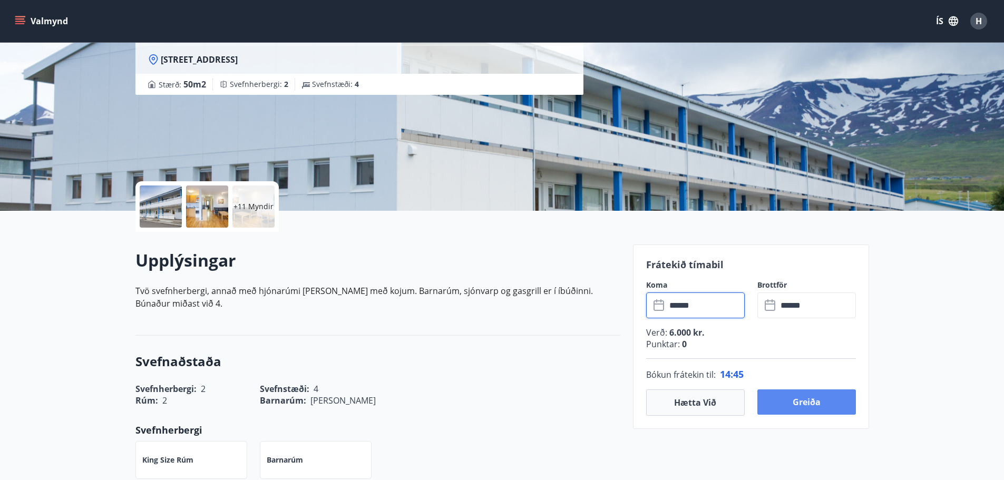
click at [816, 395] on button "Greiða" at bounding box center [807, 402] width 99 height 25
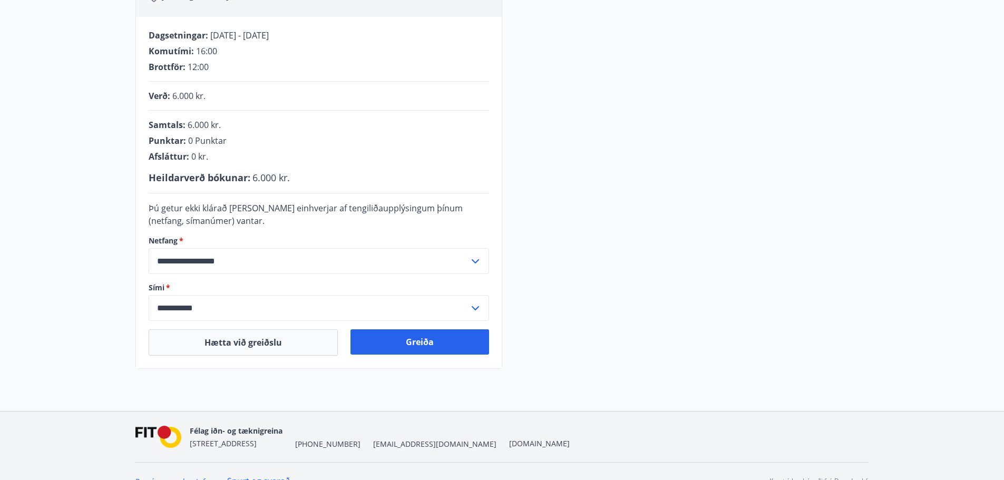
scroll to position [217, 0]
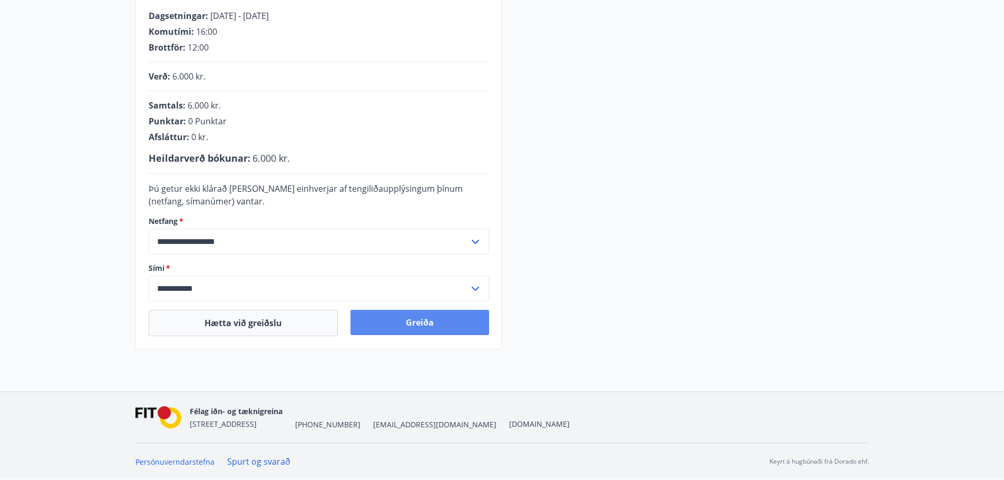
click at [410, 318] on button "Greiða" at bounding box center [420, 322] width 139 height 25
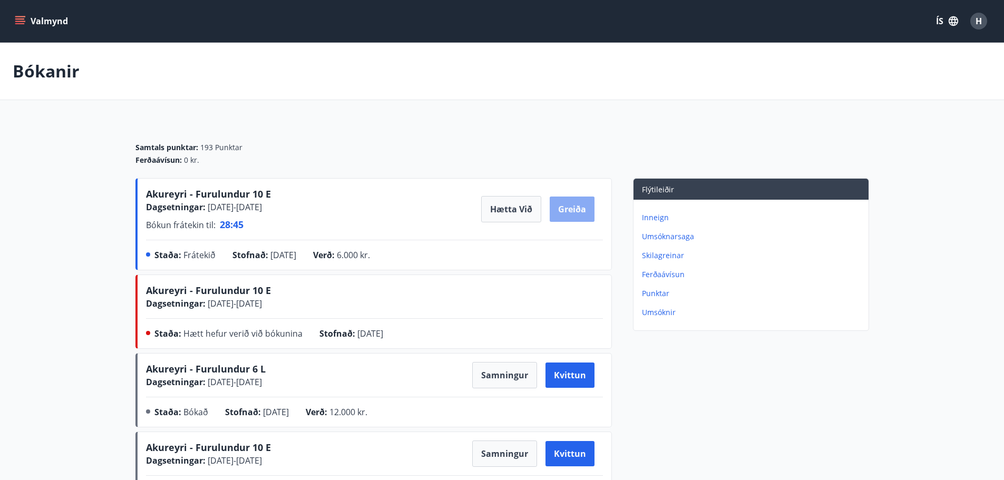
click at [578, 208] on button "Greiða" at bounding box center [572, 209] width 45 height 25
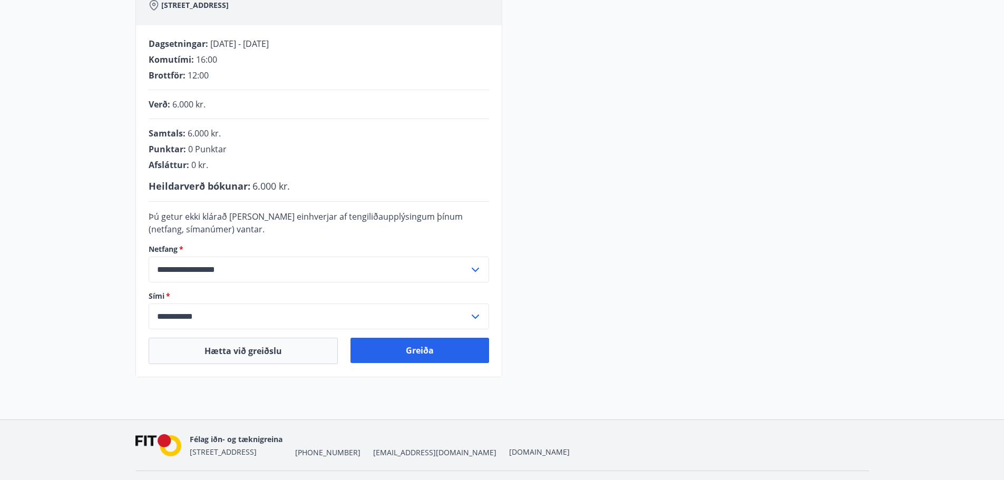
scroll to position [217, 0]
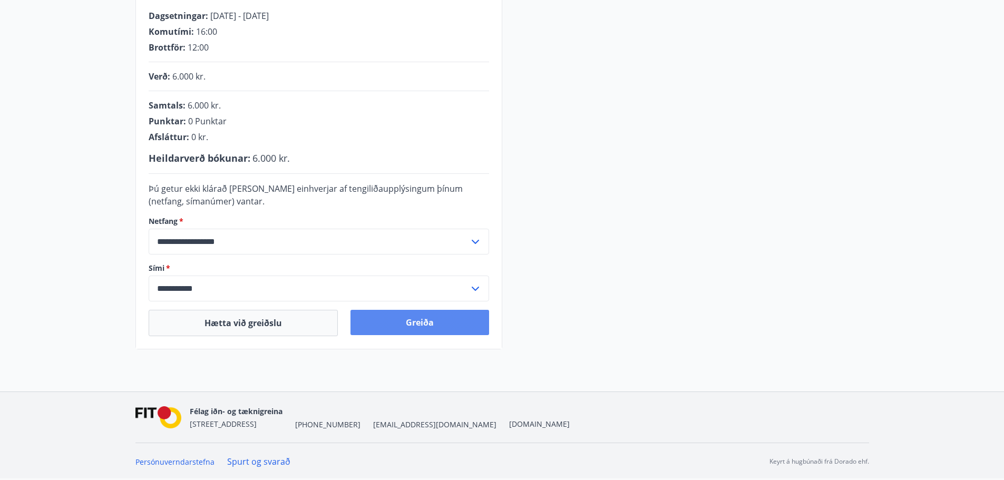
click at [422, 319] on button "Greiða" at bounding box center [420, 322] width 139 height 25
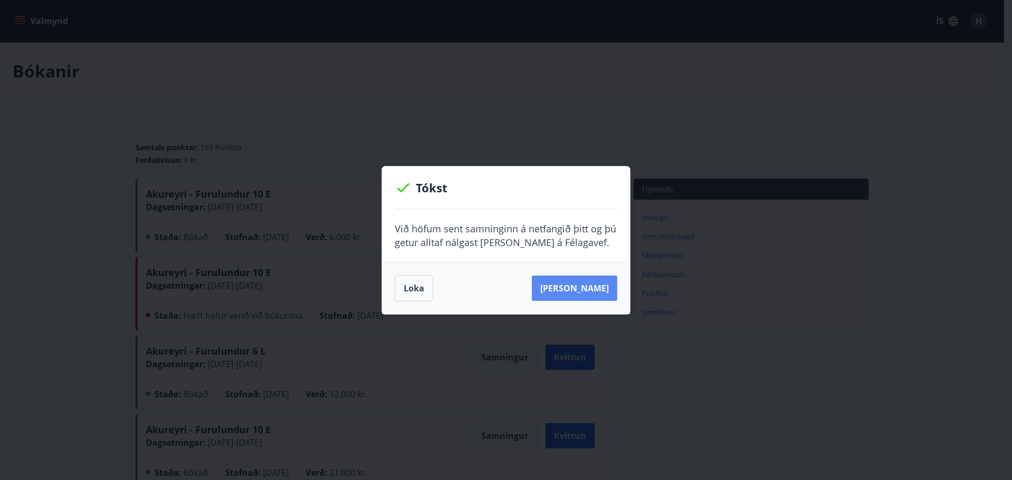
click at [585, 289] on button "Sjá samning" at bounding box center [574, 288] width 85 height 25
click at [400, 282] on button "Loka" at bounding box center [414, 288] width 38 height 26
click at [419, 288] on button "Loka" at bounding box center [414, 288] width 38 height 26
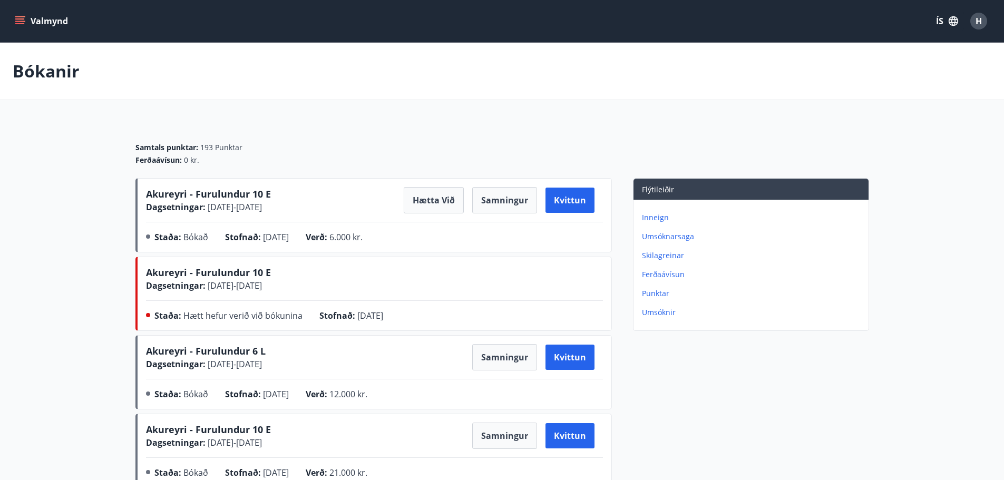
click at [17, 20] on icon "menu" at bounding box center [20, 21] width 11 height 11
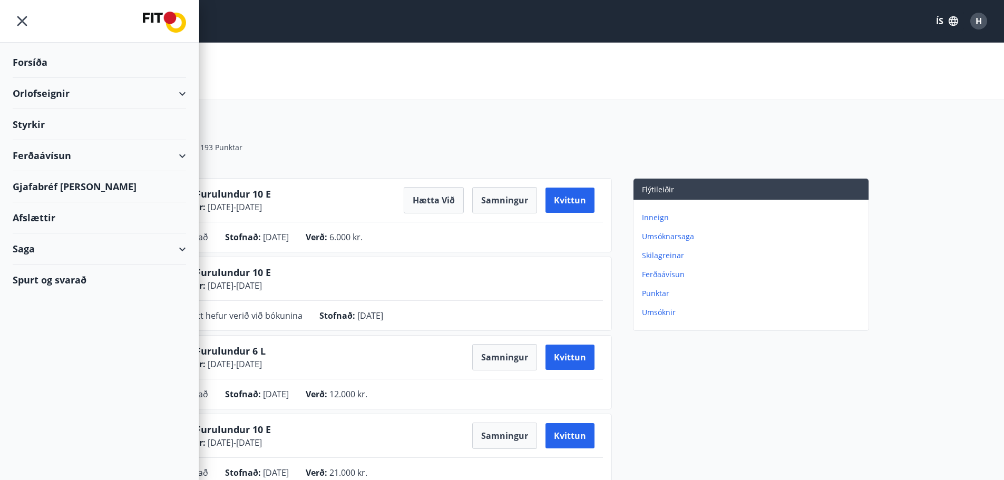
click at [31, 91] on div "Orlofseignir" at bounding box center [99, 93] width 173 height 31
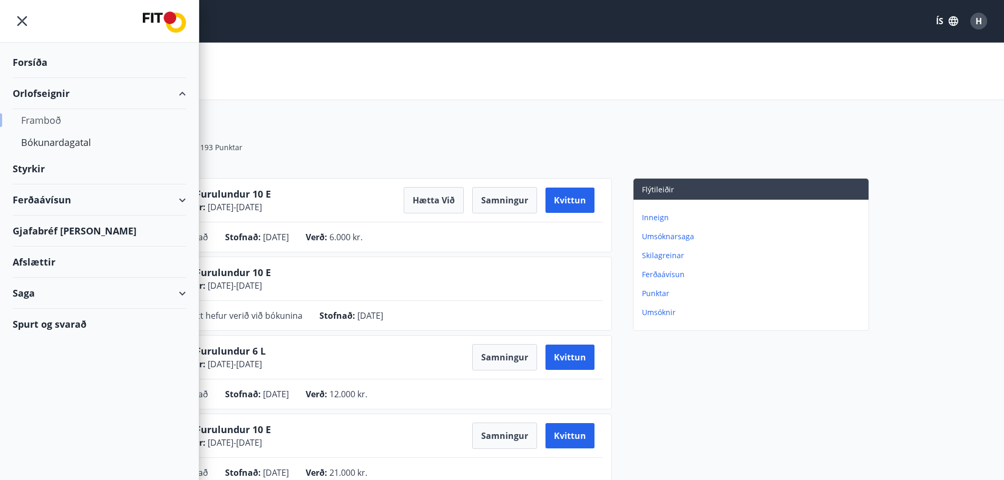
click at [36, 118] on div "Framboð" at bounding box center [99, 120] width 157 height 22
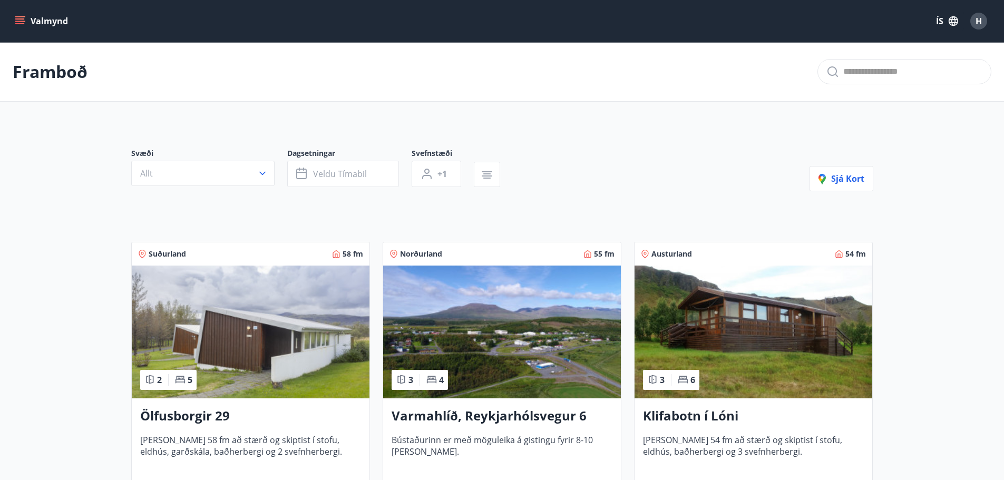
scroll to position [53, 0]
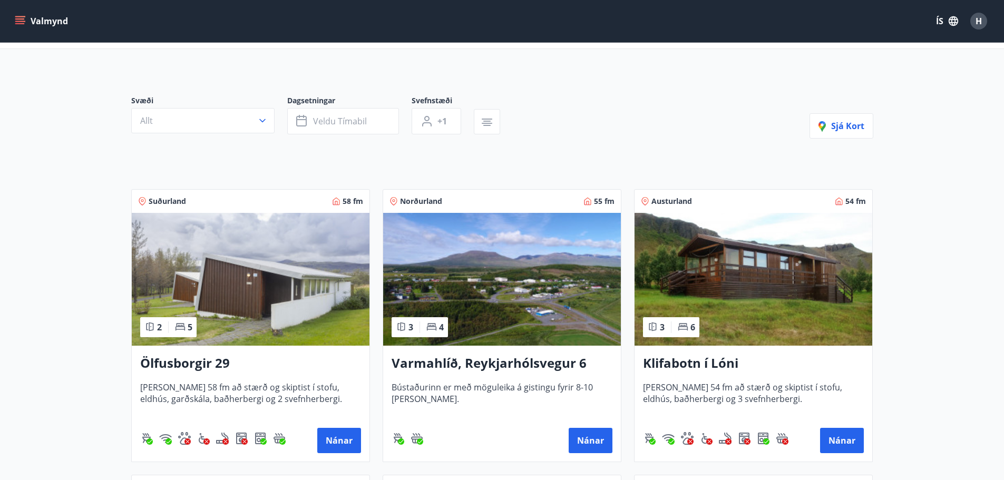
click at [431, 200] on span "Norðurland" at bounding box center [421, 201] width 42 height 11
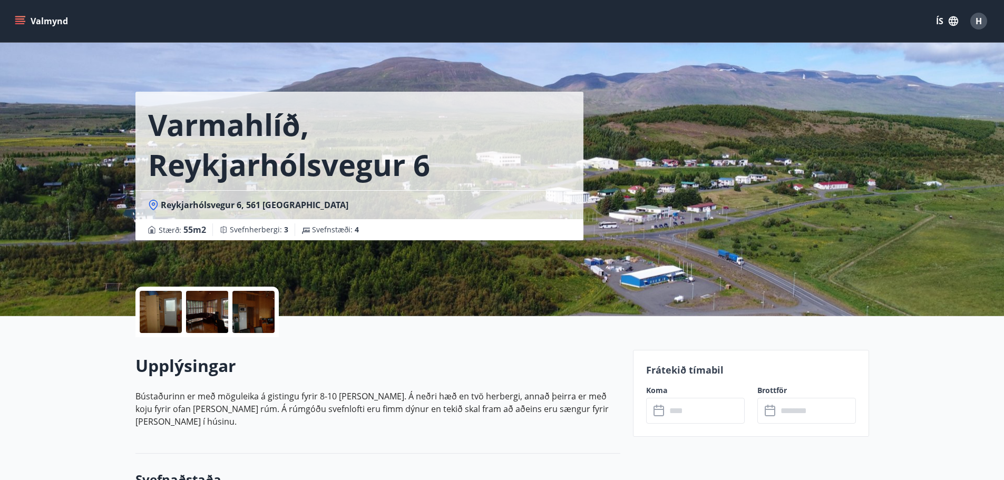
click at [20, 20] on icon "menu" at bounding box center [20, 21] width 11 height 11
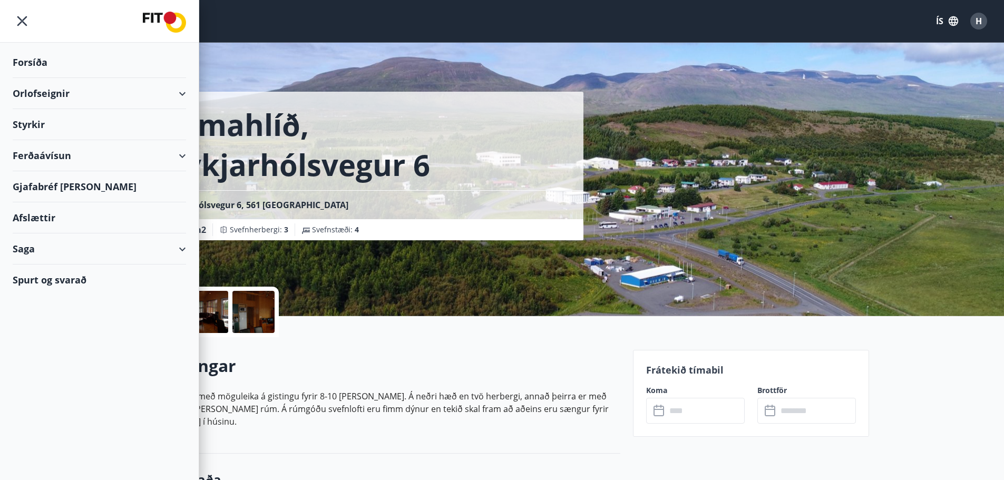
click at [178, 93] on div "Orlofseignir" at bounding box center [99, 93] width 173 height 31
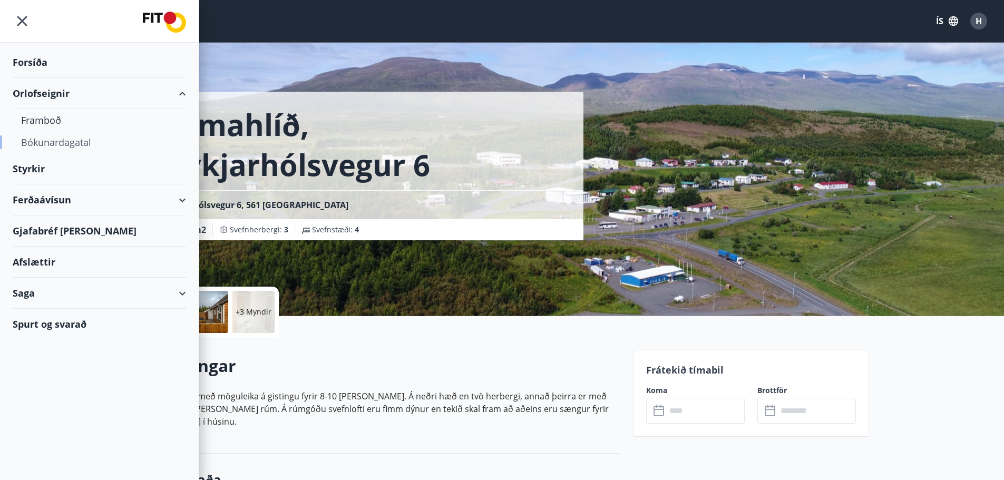
click at [62, 142] on div "Bókunardagatal" at bounding box center [99, 142] width 157 height 22
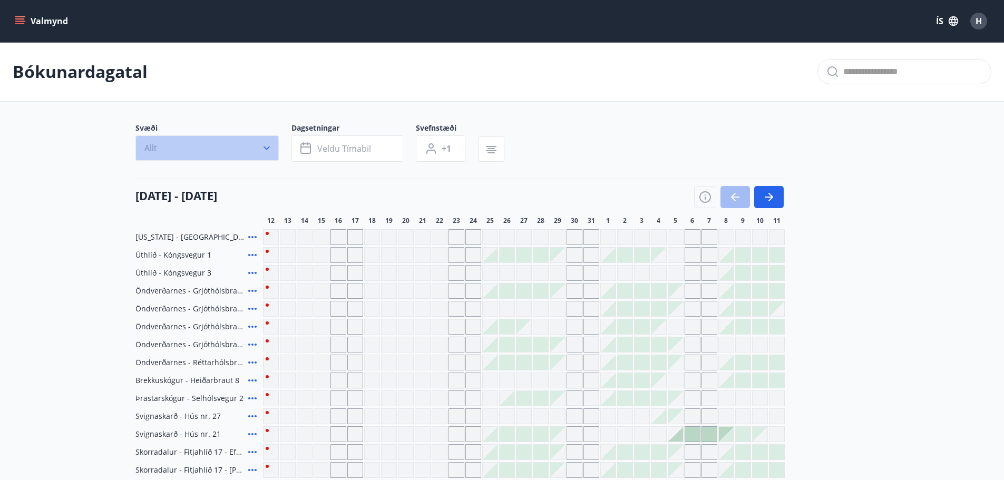
click at [269, 146] on icon "button" at bounding box center [266, 148] width 11 height 11
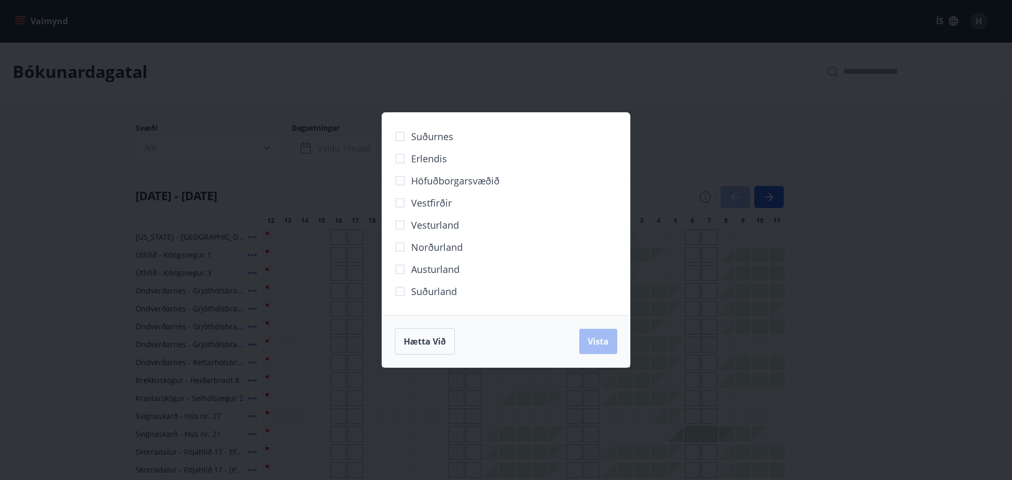
click at [436, 247] on span "Norðurland" at bounding box center [437, 247] width 52 height 14
drag, startPoint x: 592, startPoint y: 346, endPoint x: 591, endPoint y: 339, distance: 7.5
click at [592, 346] on span "Vista" at bounding box center [598, 342] width 21 height 12
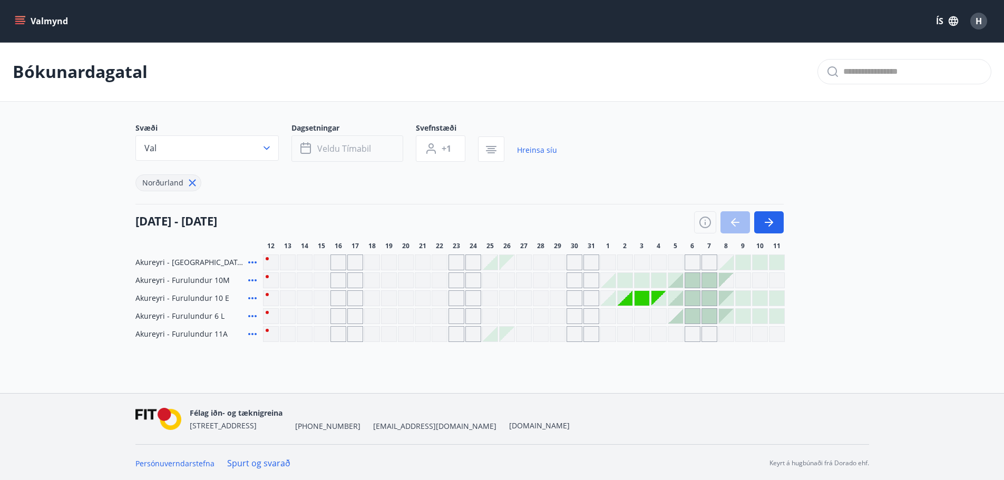
click at [355, 148] on span "Veldu tímabil" at bounding box center [344, 149] width 54 height 12
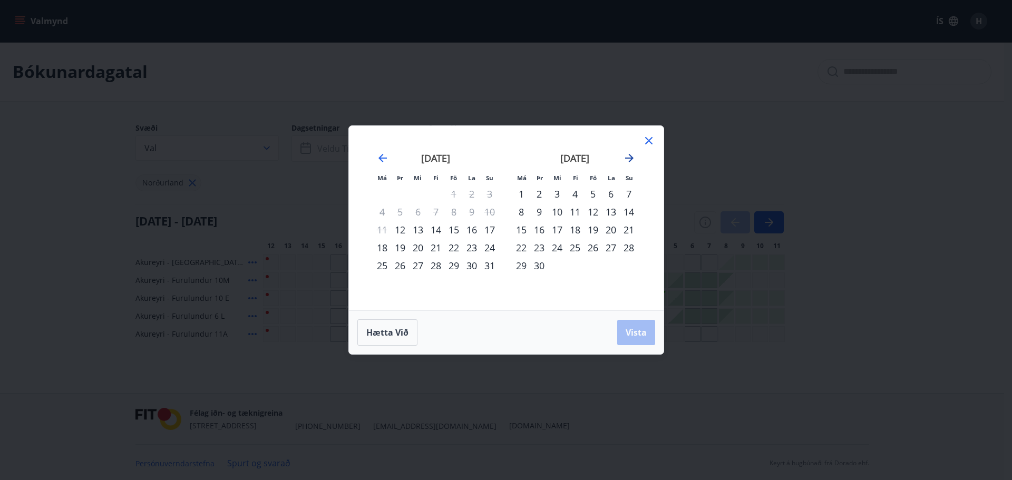
click at [633, 157] on icon "Move forward to switch to the next month." at bounding box center [629, 158] width 13 height 13
click at [523, 247] on div "20" at bounding box center [521, 248] width 18 height 18
click at [559, 247] on div "22" at bounding box center [557, 248] width 18 height 18
click at [635, 327] on span "Vista" at bounding box center [636, 333] width 21 height 12
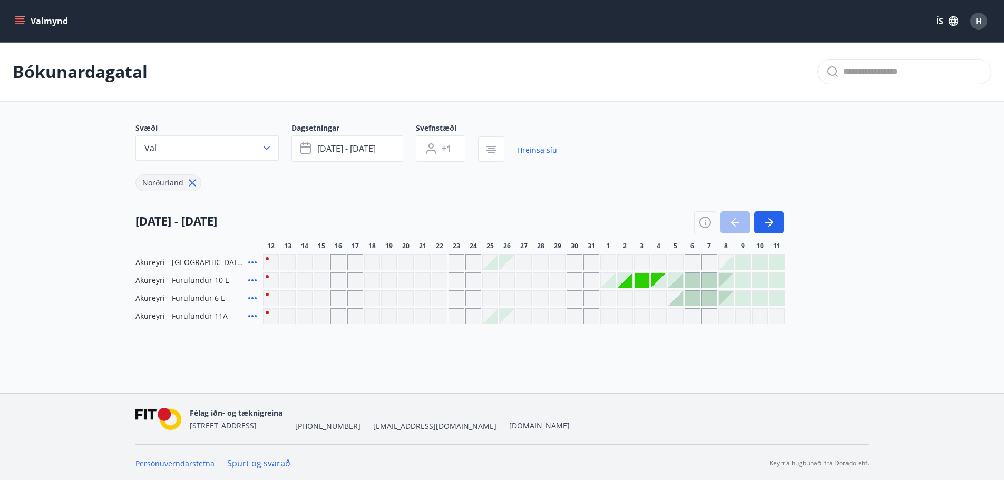
click at [613, 263] on div "Gráir dagar eru ekki bókanlegir" at bounding box center [608, 263] width 16 height 16
click at [625, 263] on div "Gráir dagar eru ekki bókanlegir" at bounding box center [625, 263] width 16 height 16
click at [646, 264] on div "Gráir dagar eru ekki bókanlegir" at bounding box center [642, 263] width 16 height 16
click at [251, 264] on icon at bounding box center [252, 262] width 13 height 13
